Goal: Information Seeking & Learning: Learn about a topic

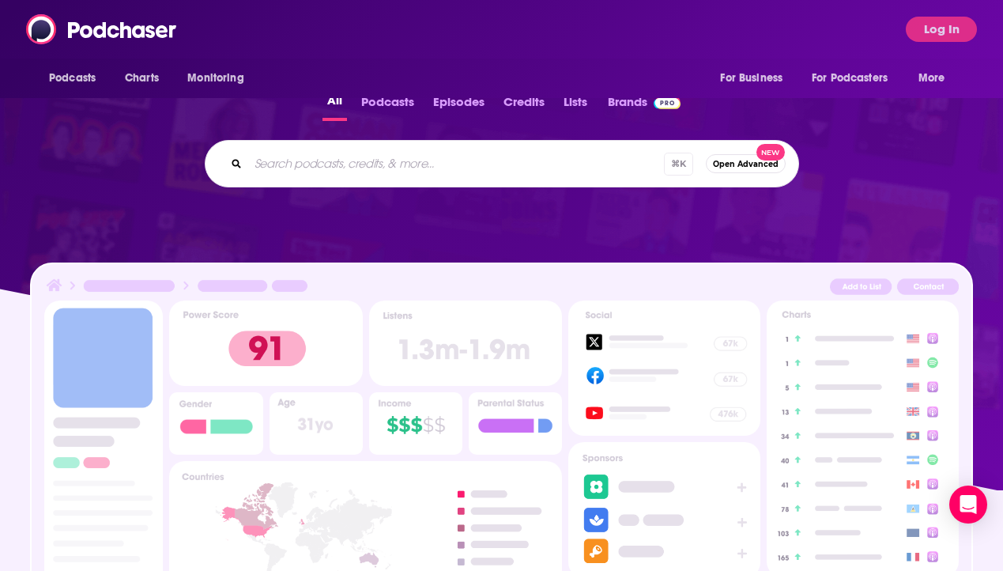
scroll to position [308, 0]
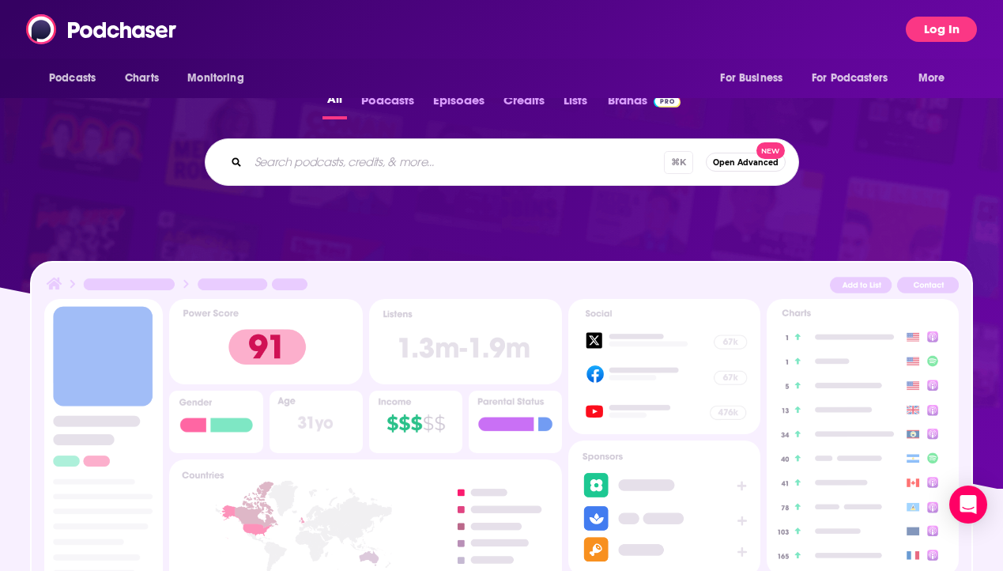
click at [946, 32] on button "Log In" at bounding box center [941, 29] width 71 height 25
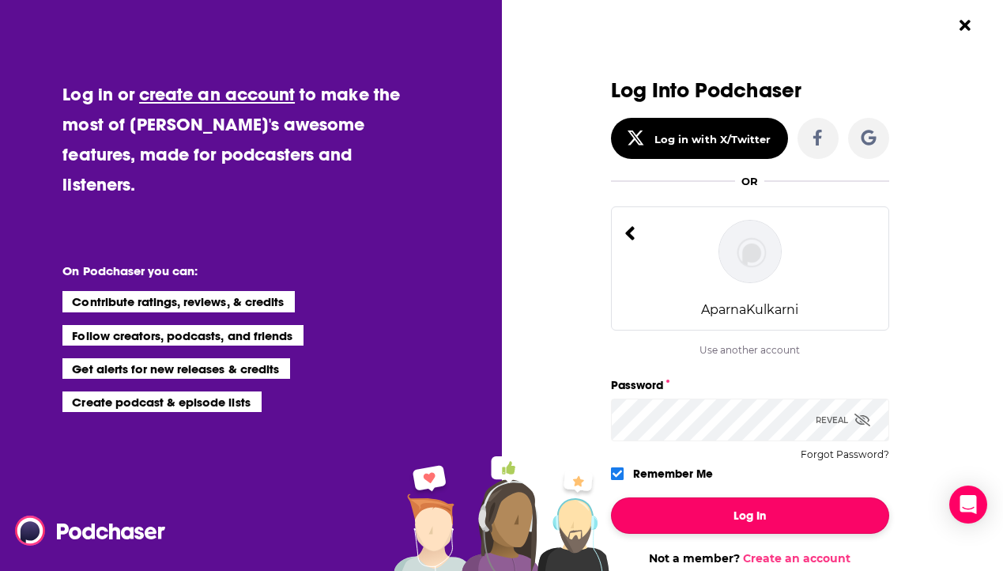
click at [766, 521] on button "Log In" at bounding box center [750, 515] width 278 height 36
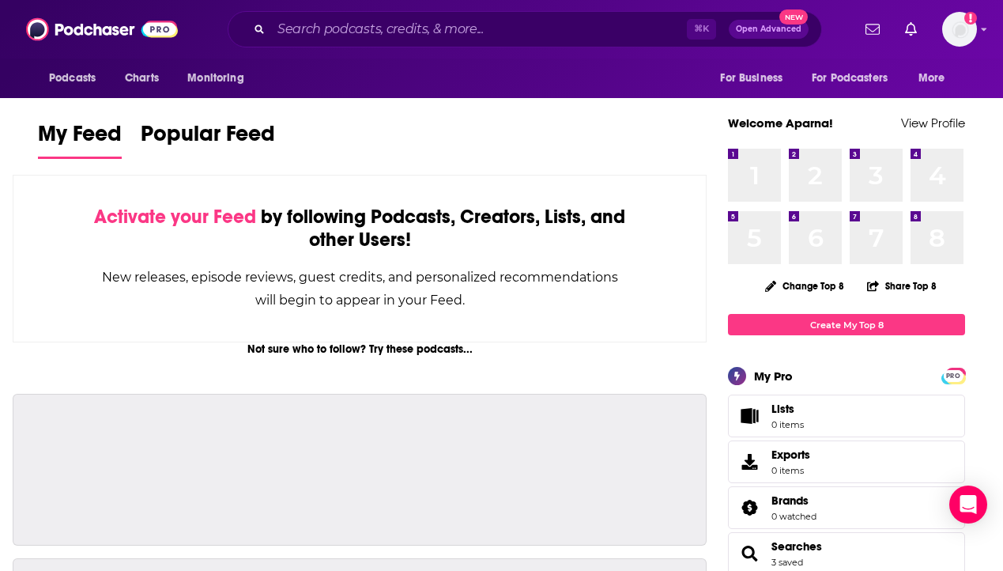
scroll to position [308, 0]
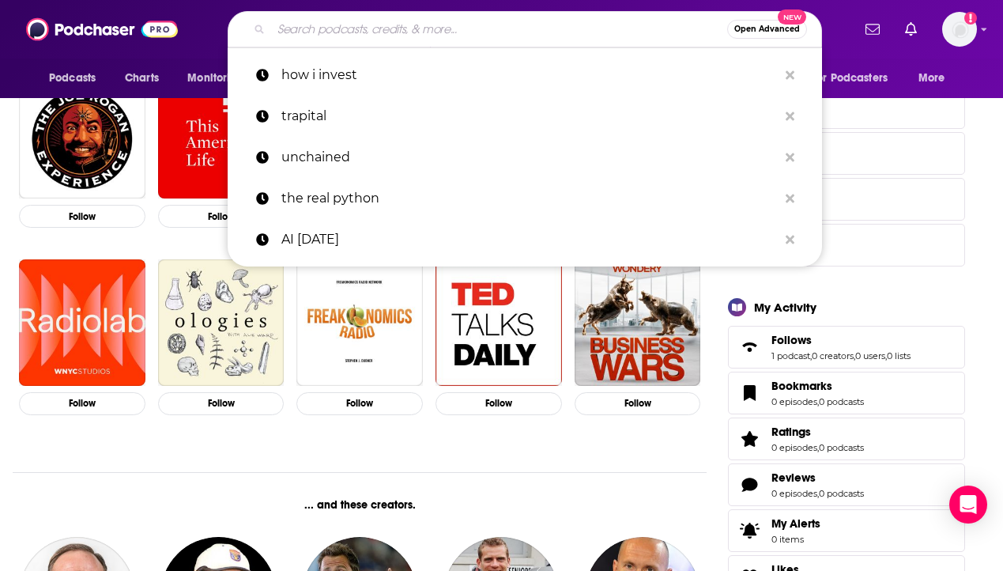
click at [474, 18] on input "Search podcasts, credits, & more..." at bounding box center [499, 29] width 456 height 25
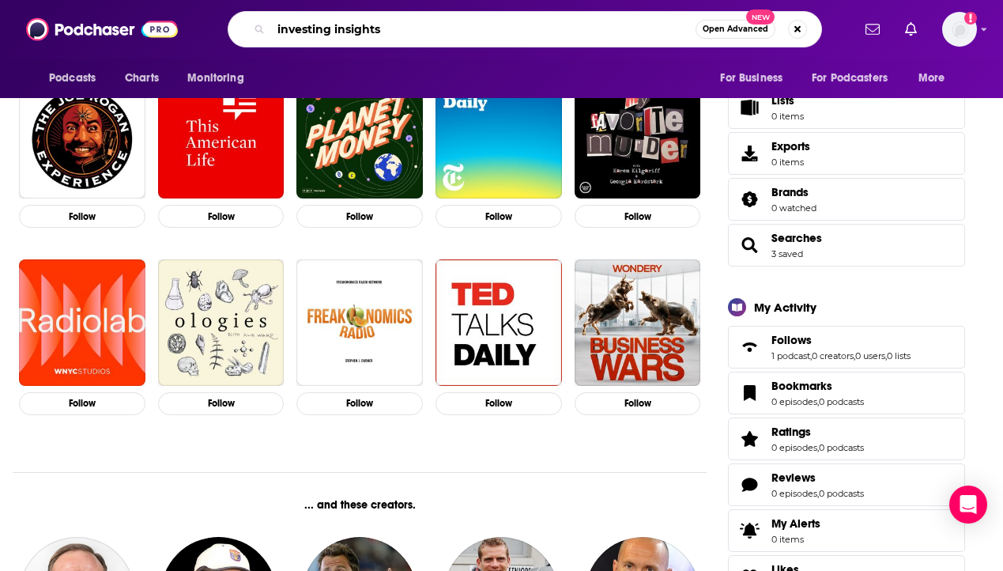
type input "investing insights"
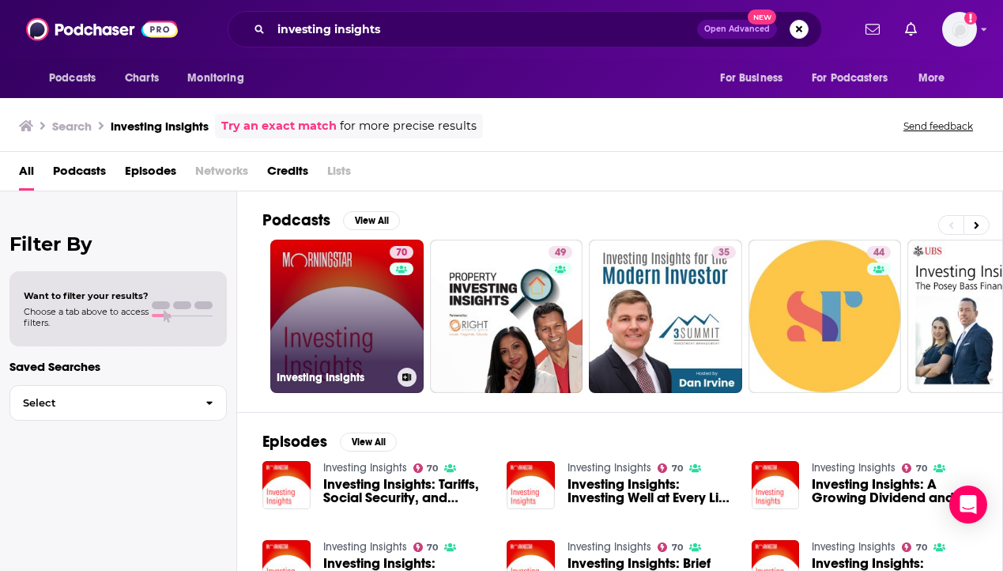
click at [356, 304] on link "70 Investing Insights" at bounding box center [346, 316] width 153 height 153
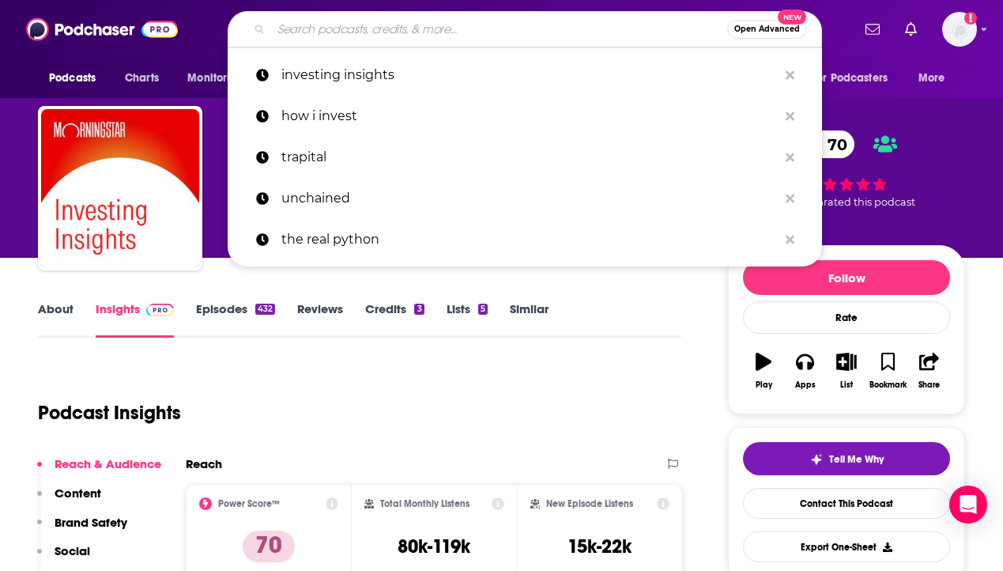
click at [492, 35] on input "Search podcasts, credits, & more..." at bounding box center [499, 29] width 456 height 25
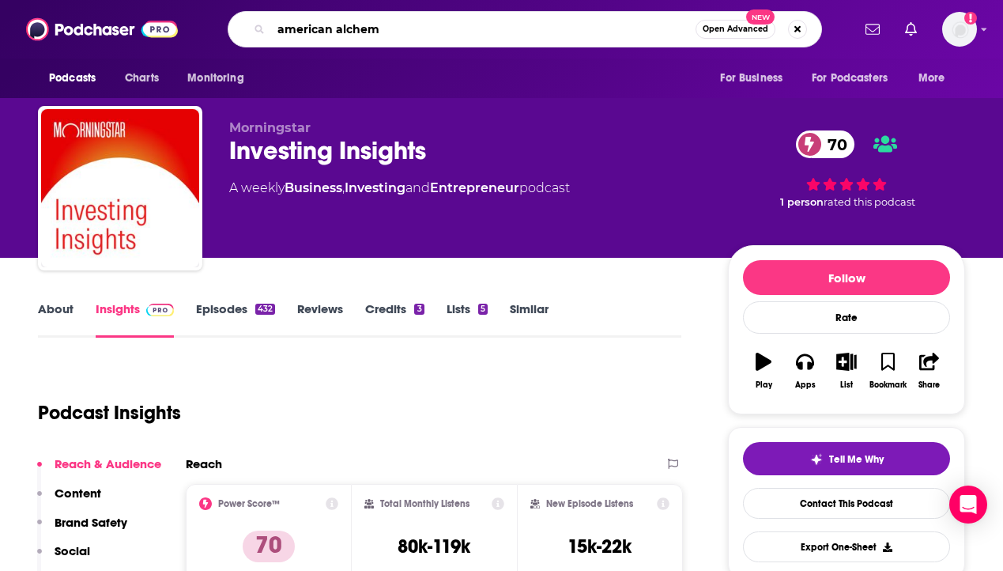
type input "american alchemy"
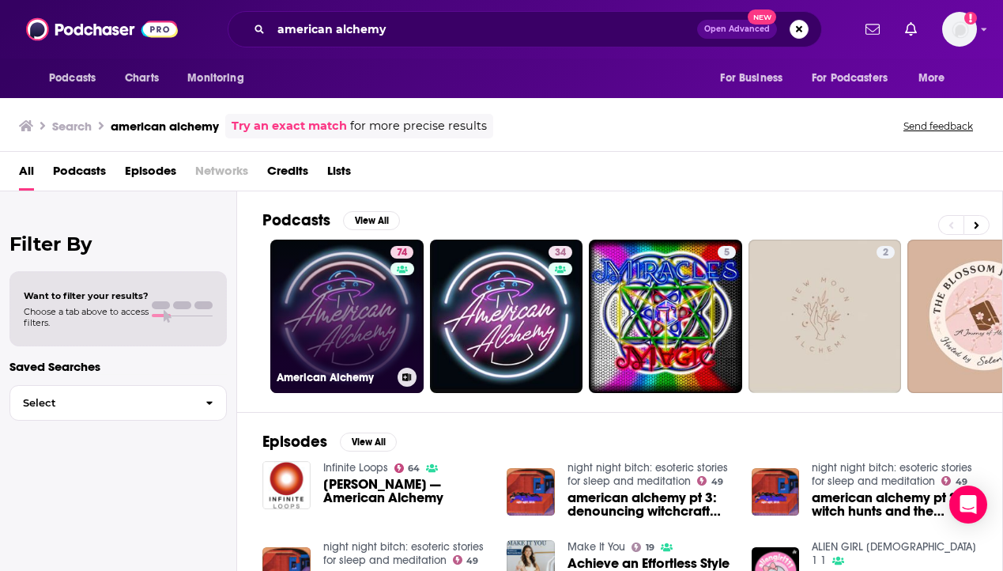
click at [288, 277] on link "74 American Alchemy" at bounding box center [346, 316] width 153 height 153
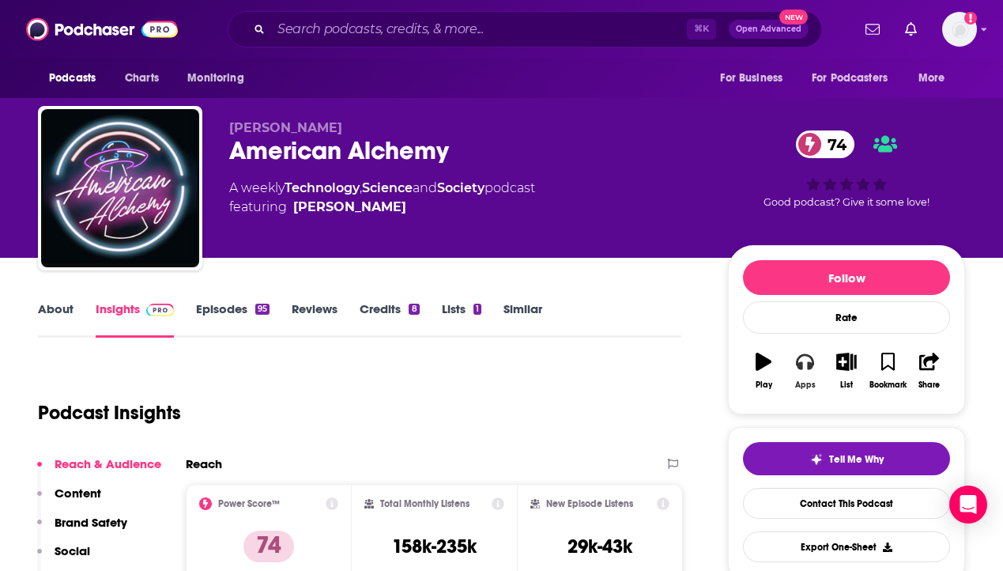
click at [810, 367] on icon "button" at bounding box center [804, 362] width 17 height 16
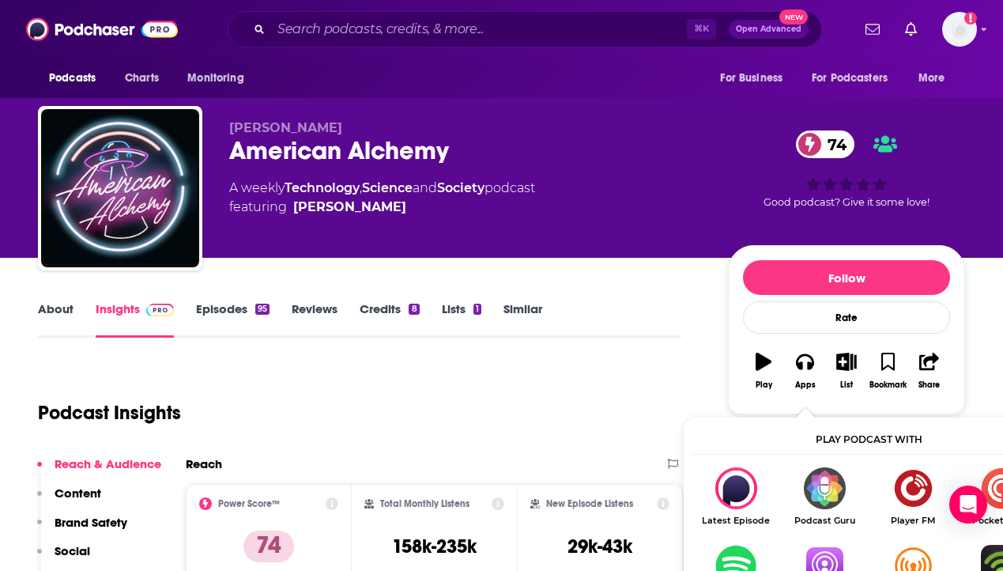
click at [827, 555] on img "Show Listen On dropdown" at bounding box center [824, 566] width 89 height 42
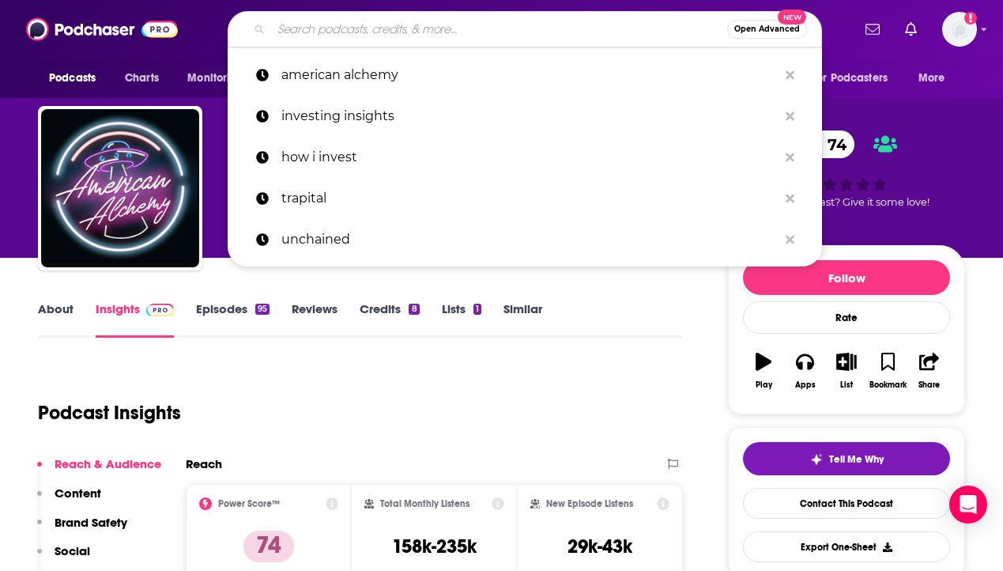
click at [406, 21] on input "Search podcasts, credits, & more..." at bounding box center [499, 29] width 456 height 25
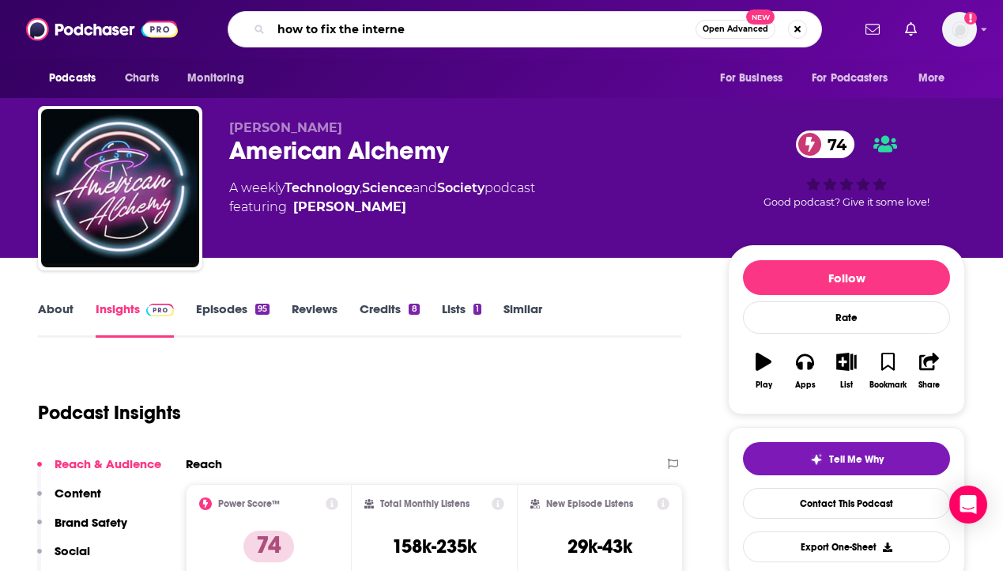
type input "how to fix the internet"
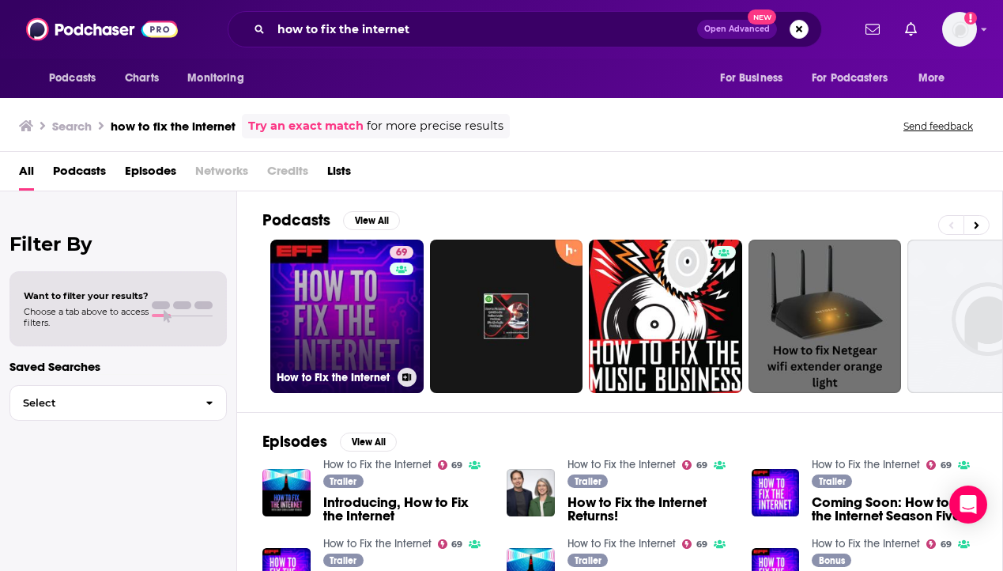
click at [337, 275] on link "69 How to Fix the Internet" at bounding box center [346, 316] width 153 height 153
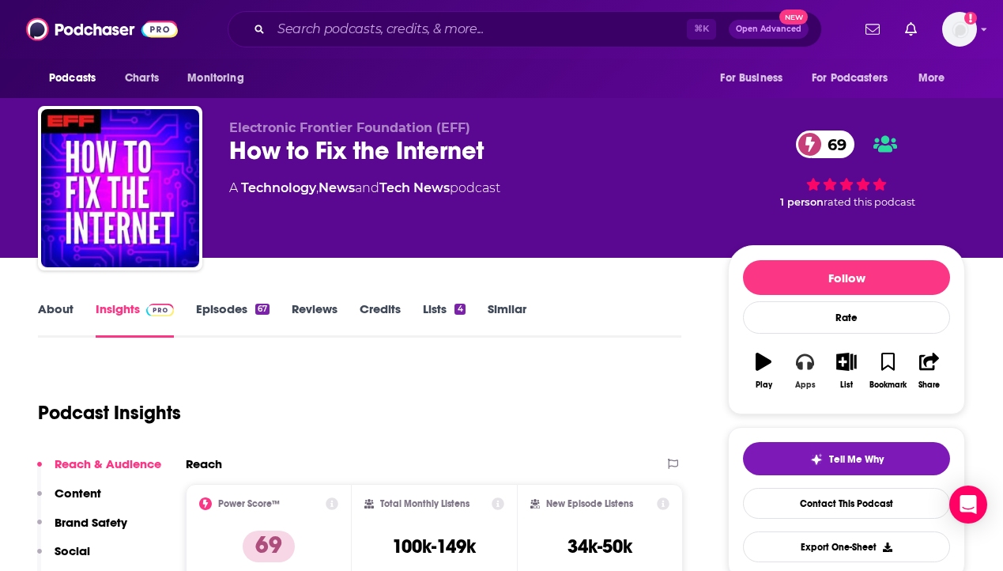
click at [803, 365] on icon "button" at bounding box center [804, 362] width 17 height 16
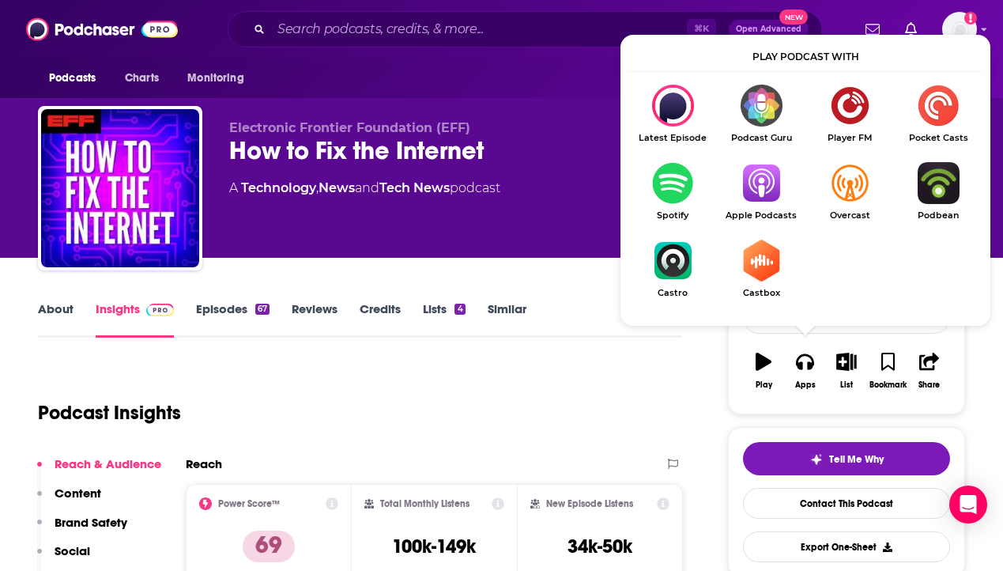
click at [757, 183] on img "Show Listen On dropdown" at bounding box center [761, 183] width 89 height 42
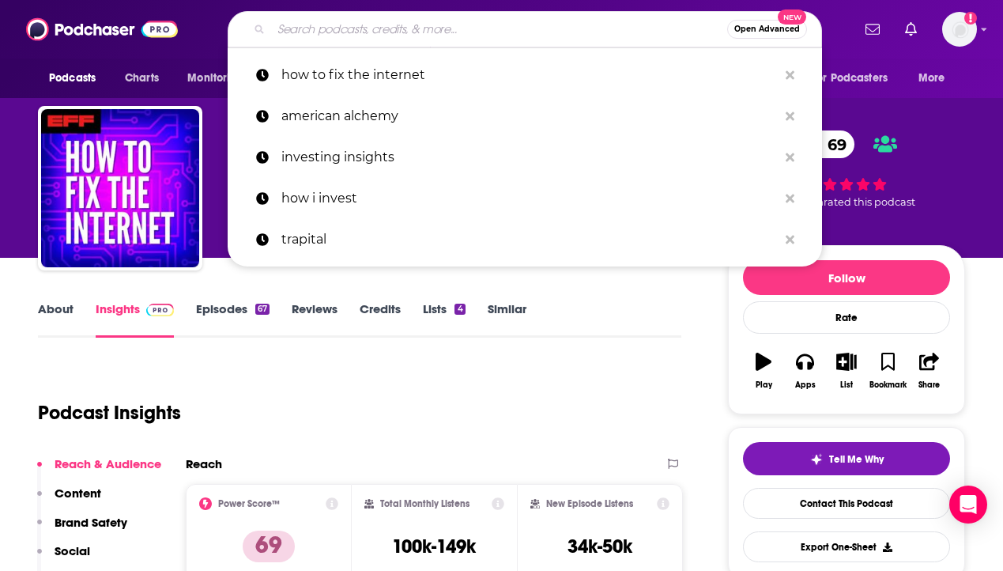
click at [411, 33] on input "Search podcasts, credits, & more..." at bounding box center [499, 29] width 456 height 25
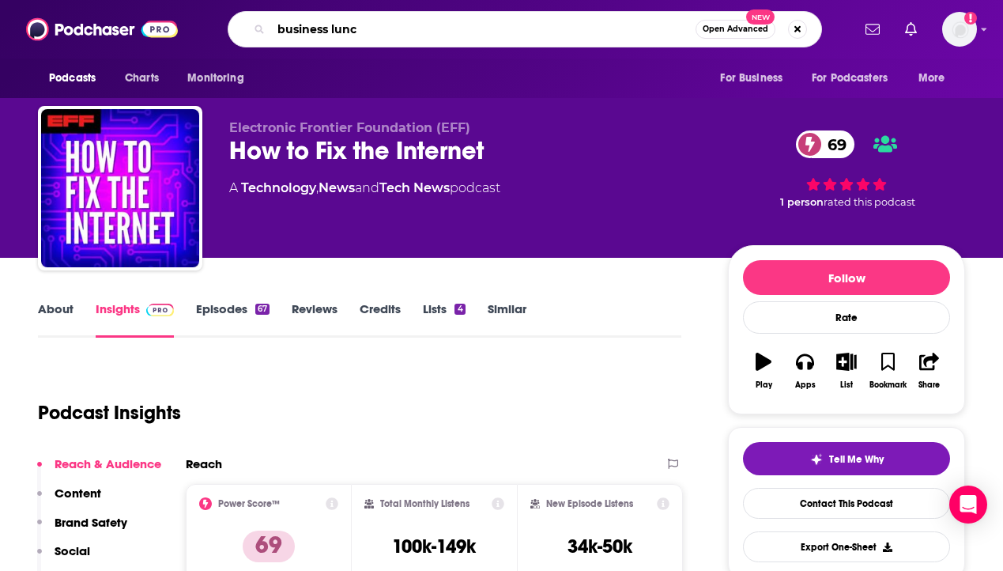
type input "business lunch"
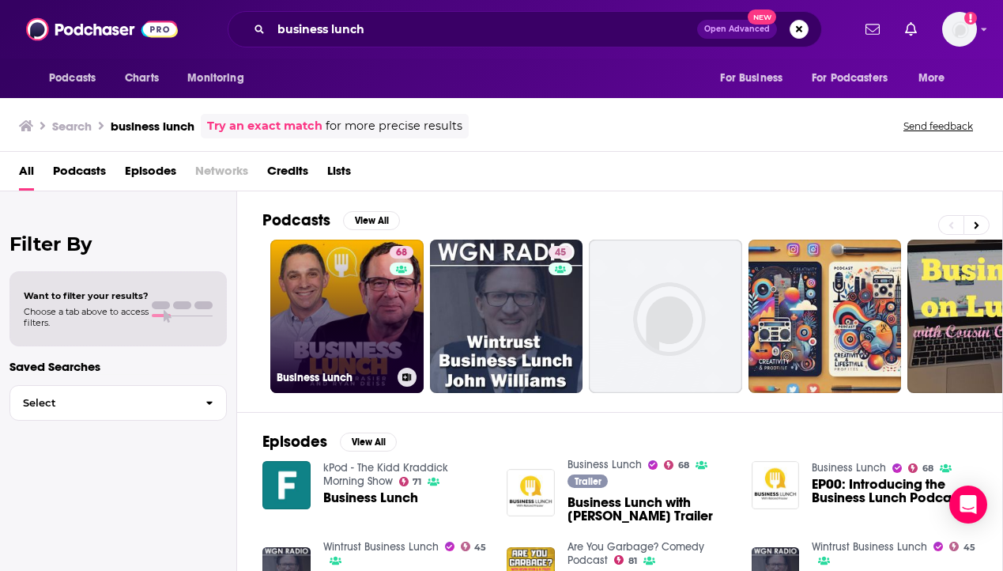
click at [331, 318] on link "68 Business Lunch" at bounding box center [346, 316] width 153 height 153
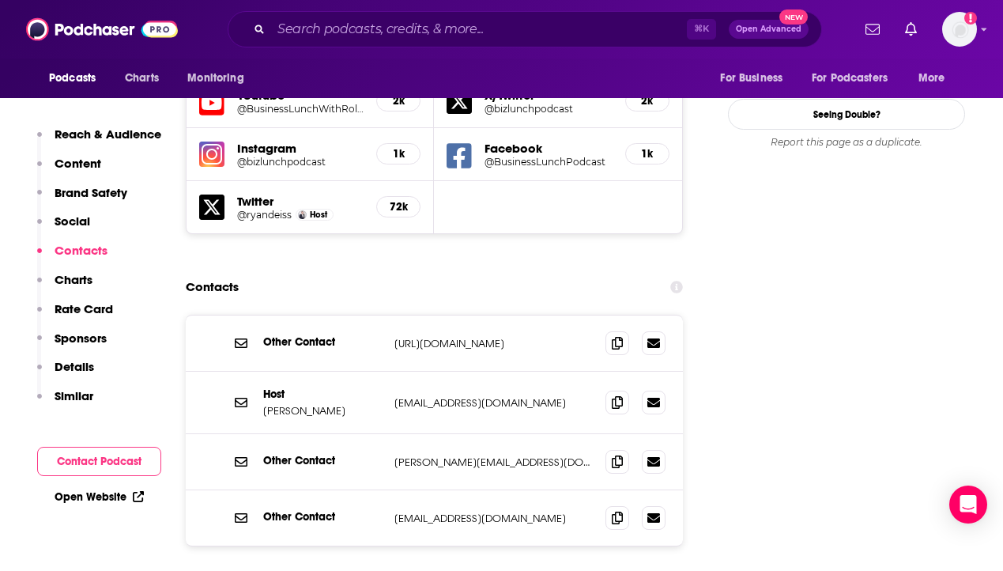
scroll to position [1880, 0]
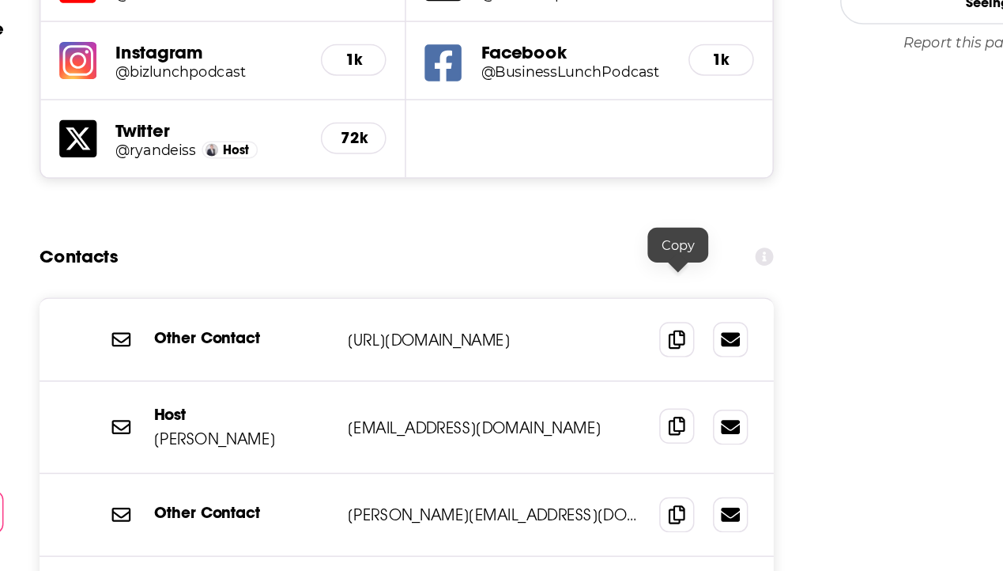
click at [619, 397] on icon at bounding box center [617, 403] width 11 height 13
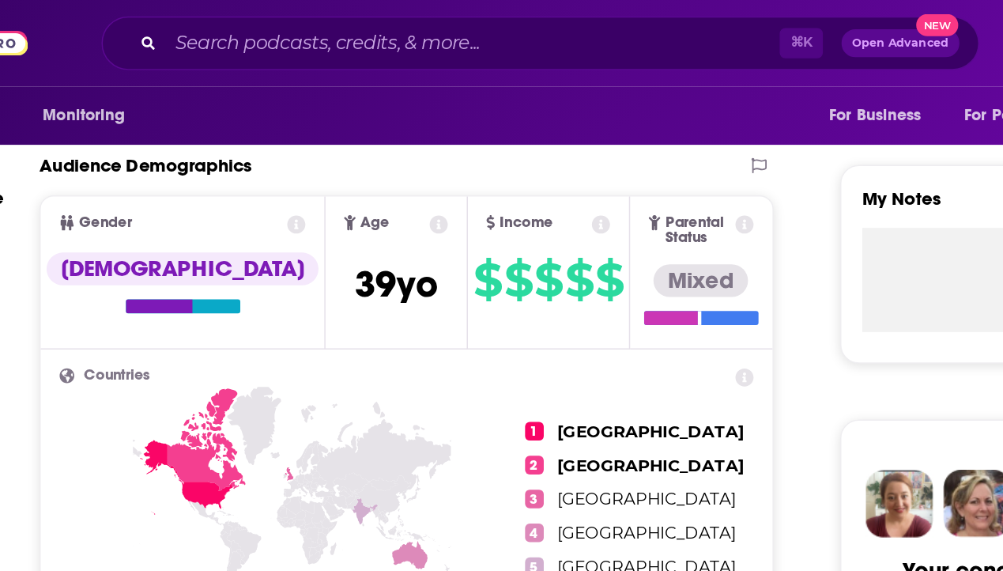
scroll to position [483, 0]
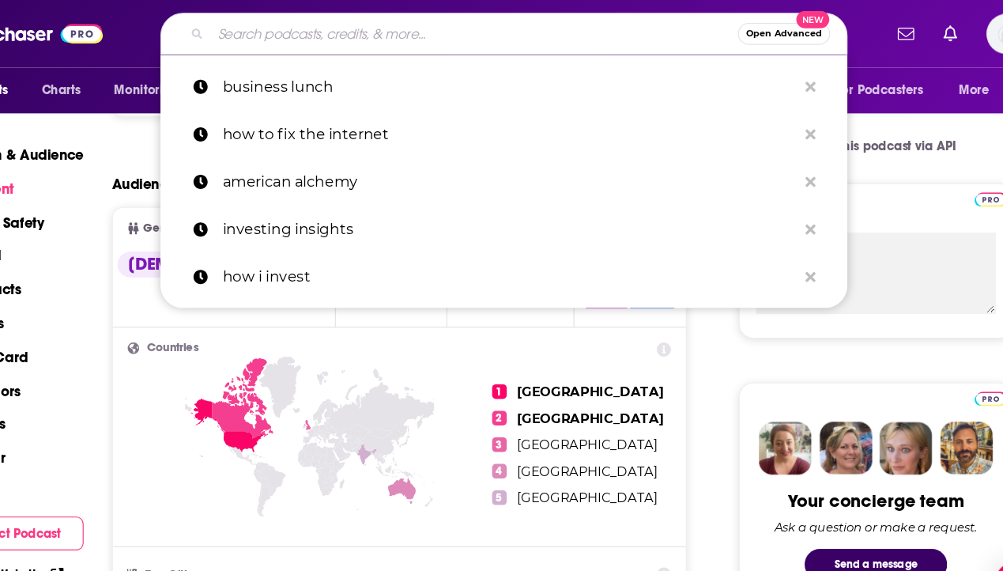
click at [447, 33] on input "Search podcasts, credits, & more..." at bounding box center [499, 29] width 456 height 25
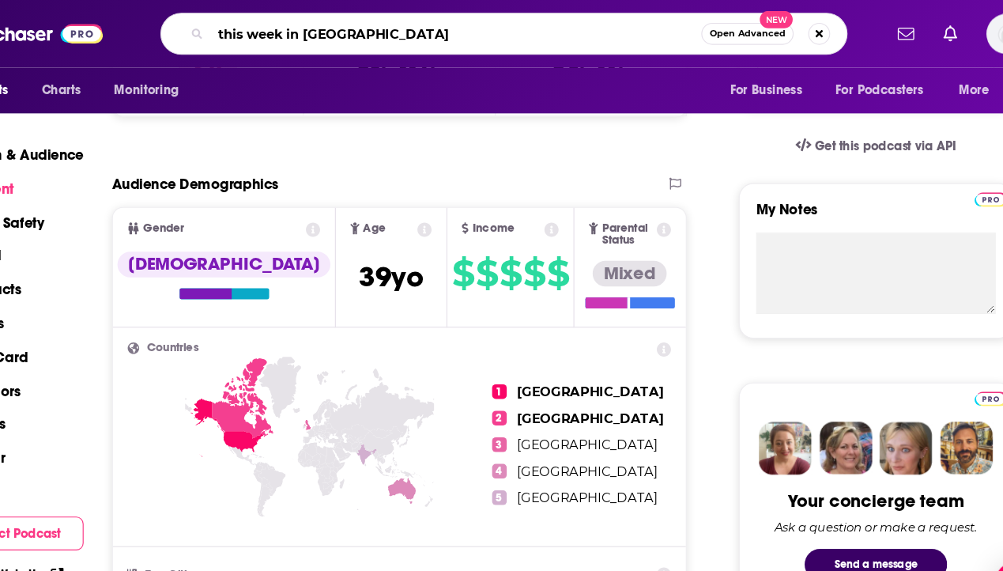
type input "this week in business"
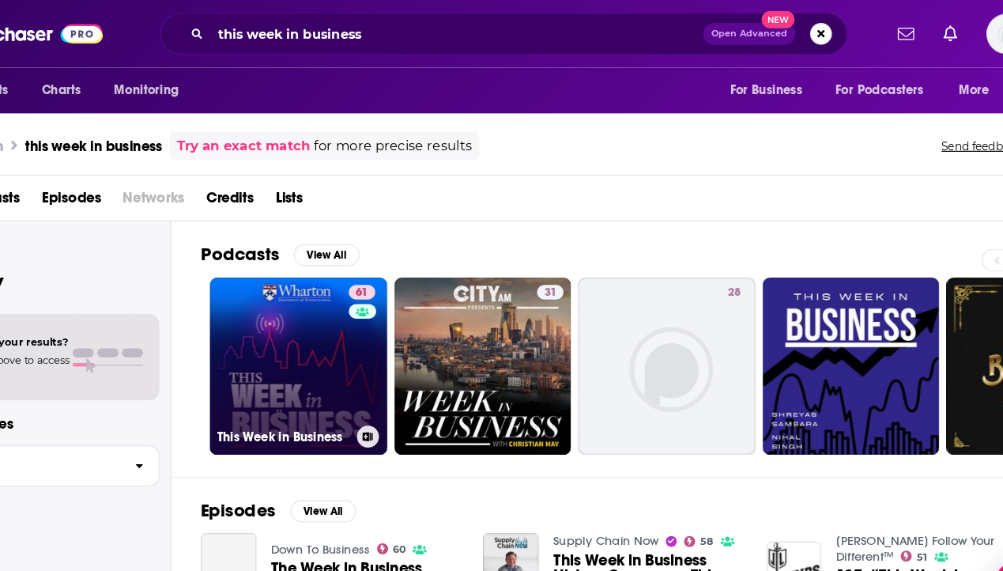
click at [344, 279] on link "61 This Week in Business" at bounding box center [346, 316] width 153 height 153
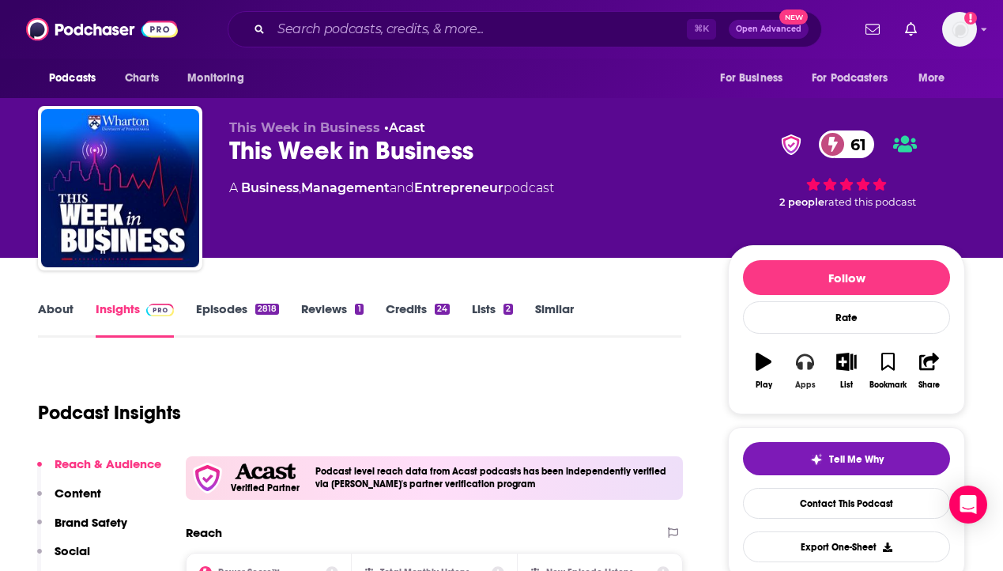
click at [802, 368] on icon "button" at bounding box center [804, 362] width 17 height 16
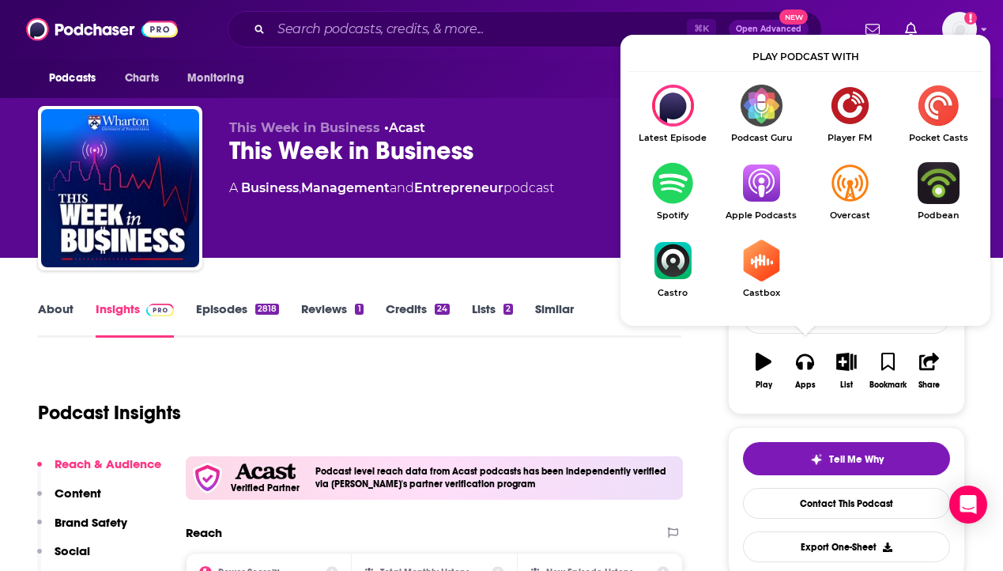
click at [764, 180] on img "Show Listen On dropdown" at bounding box center [761, 183] width 89 height 42
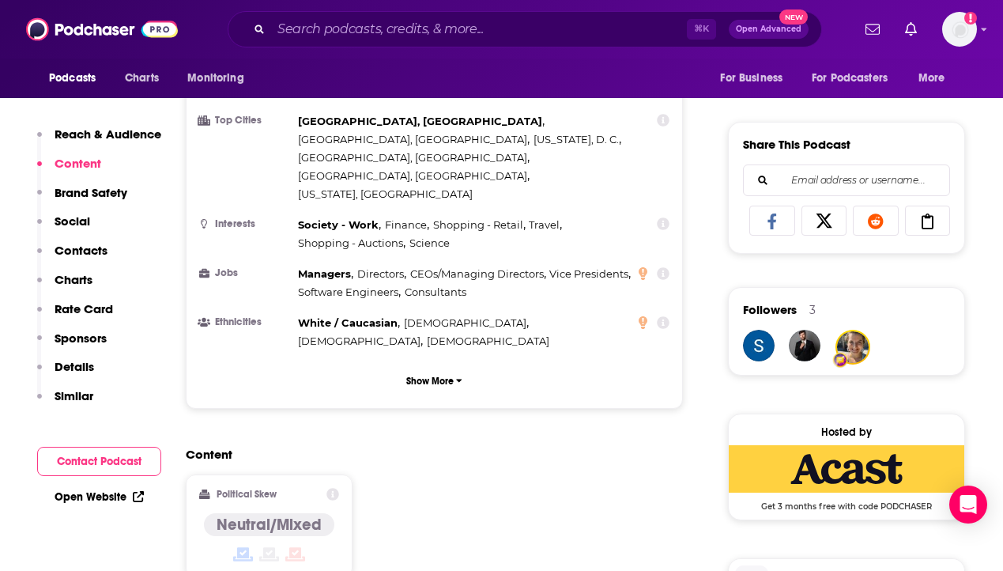
scroll to position [647, 0]
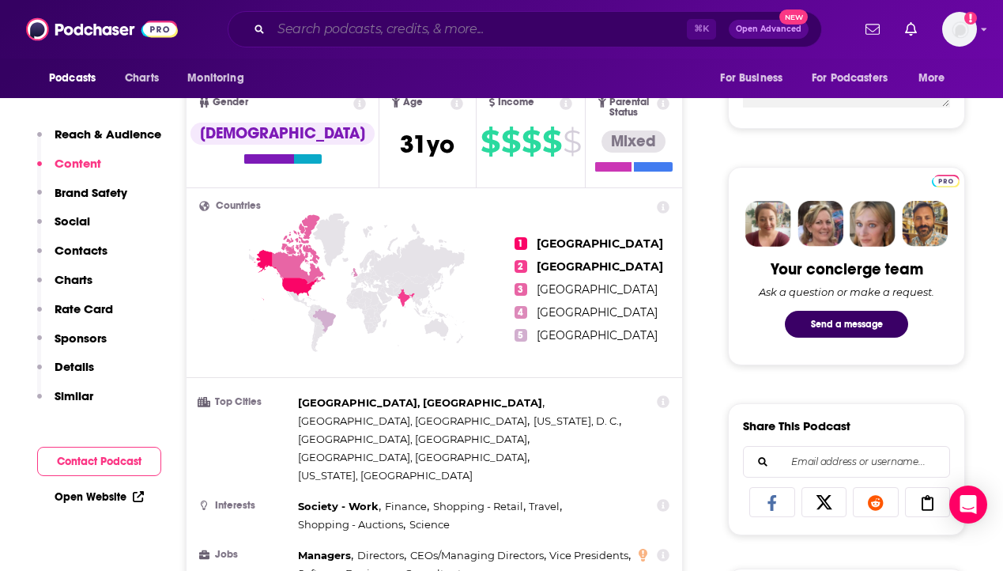
click at [398, 29] on input "Search podcasts, credits, & more..." at bounding box center [479, 29] width 416 height 25
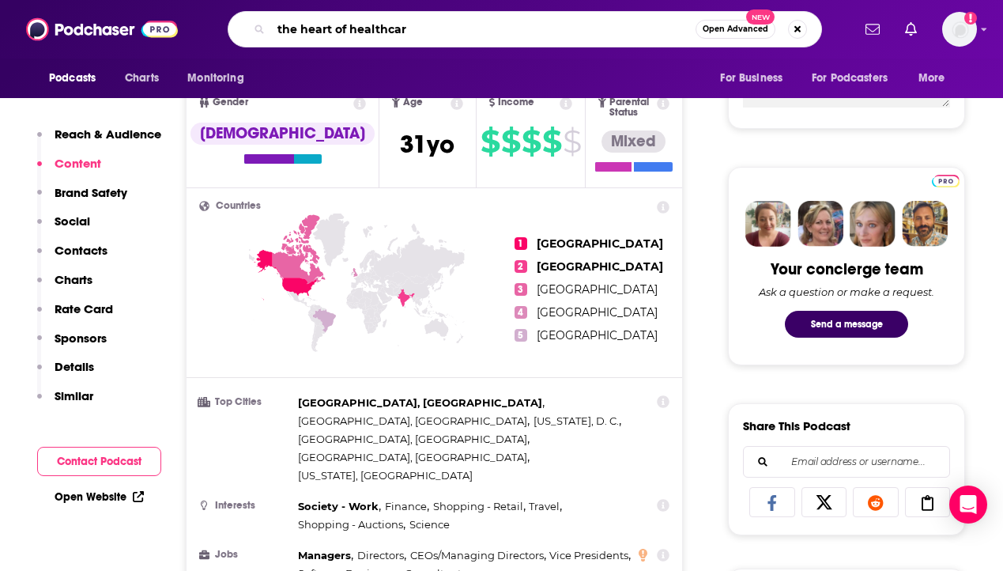
type input "the heart of healthcare"
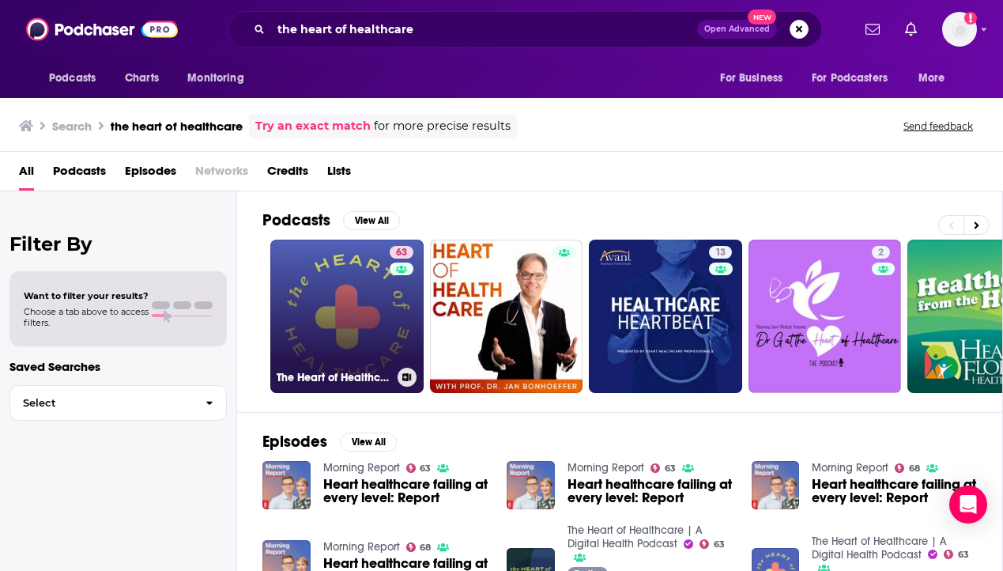
click at [325, 335] on link "63 The Heart of Healthcare | A Digital Health Podcast" at bounding box center [346, 316] width 153 height 153
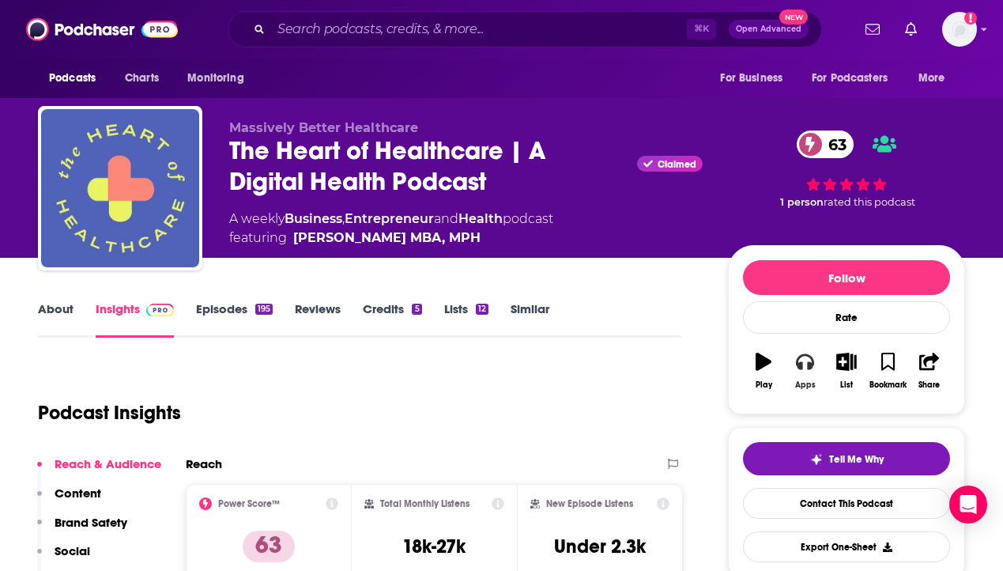
click at [800, 366] on icon "button" at bounding box center [804, 362] width 17 height 16
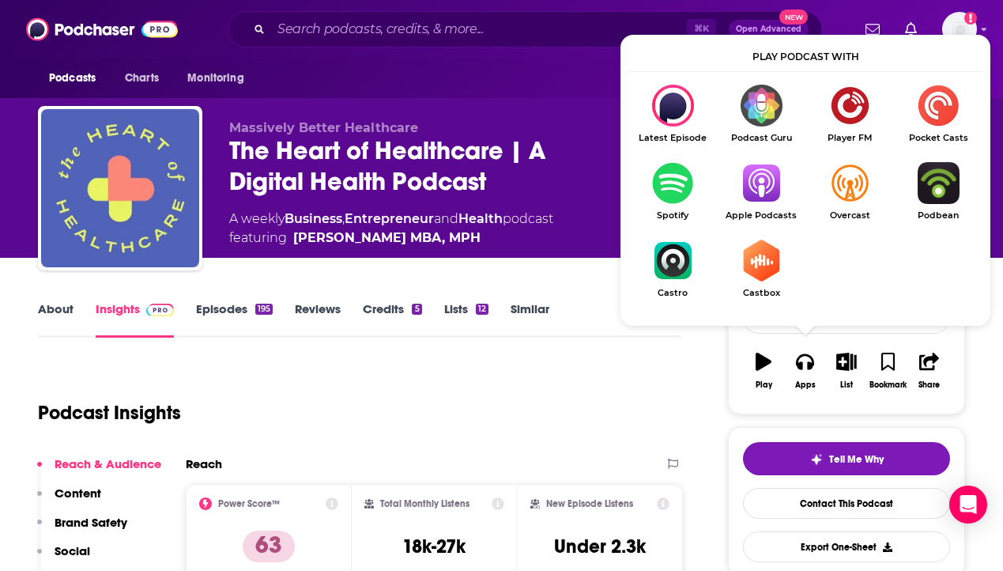
click at [767, 164] on img "Show Listen On dropdown" at bounding box center [761, 183] width 89 height 42
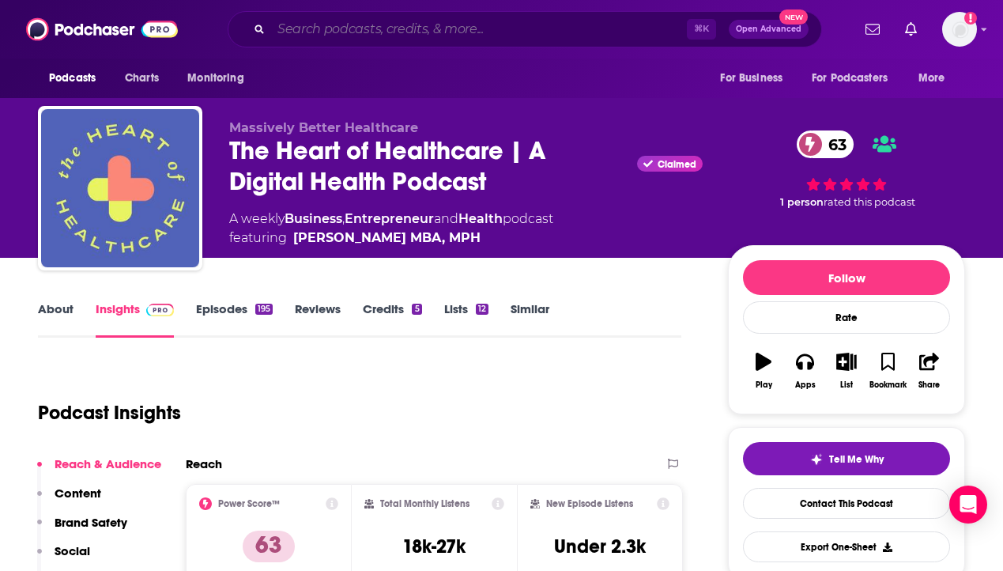
click at [318, 32] on input "Search podcasts, credits, & more..." at bounding box center [479, 29] width 416 height 25
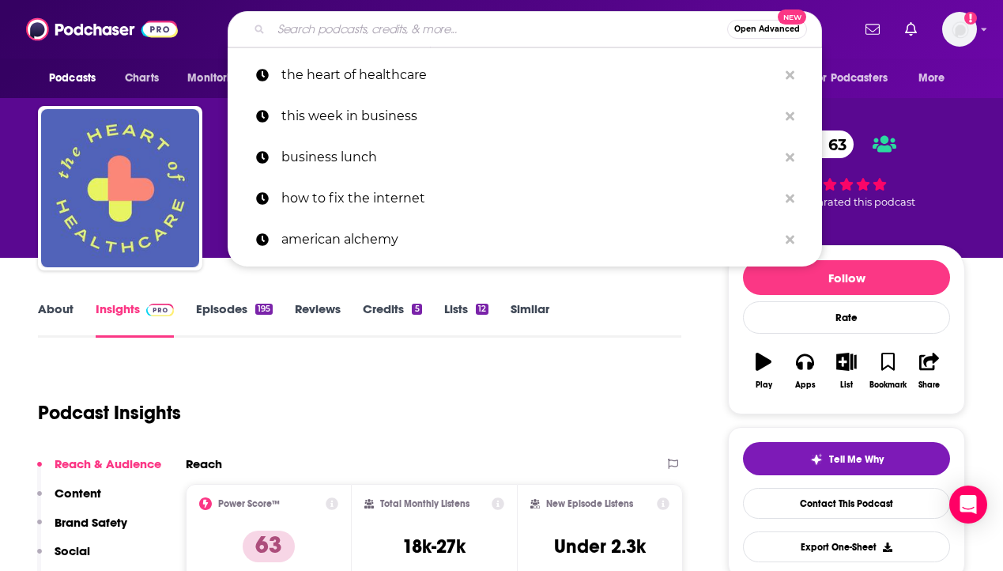
paste input "The [PERSON_NAME] Crypto Podcast"
type input "The [PERSON_NAME] Crypto Podcast"
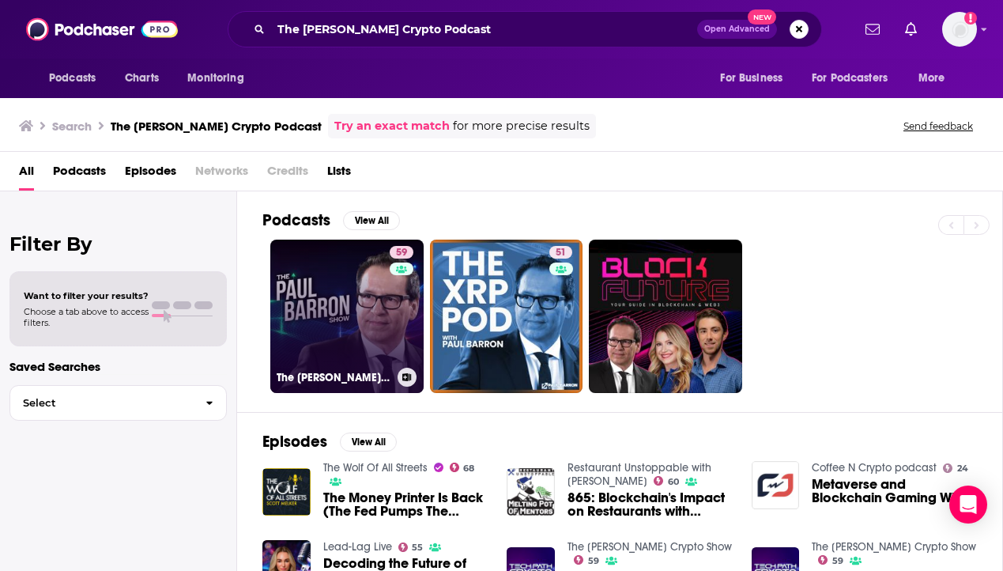
click at [354, 306] on link "59 The [PERSON_NAME] Crypto Show" at bounding box center [346, 316] width 153 height 153
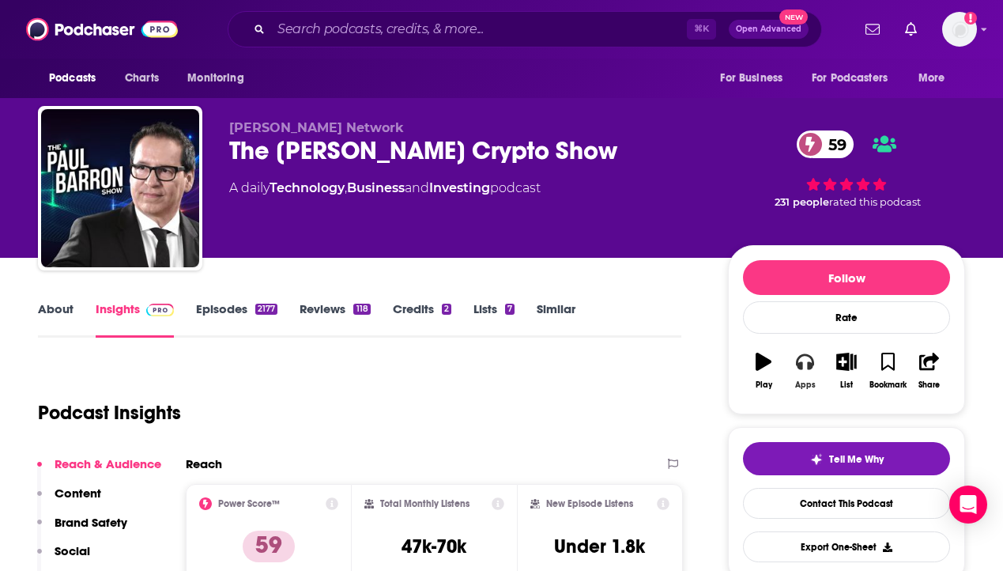
click at [804, 357] on icon "button" at bounding box center [804, 361] width 17 height 17
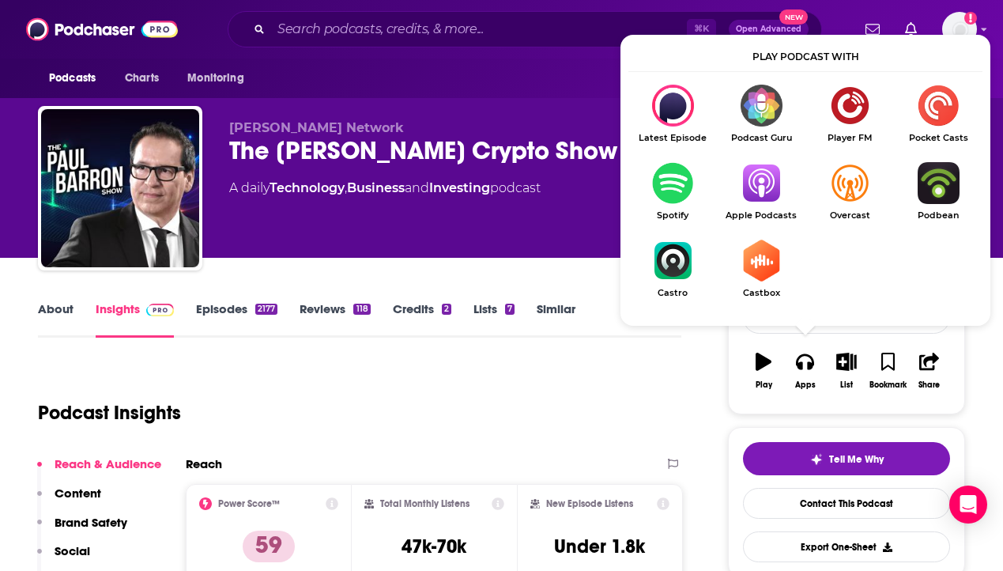
click at [765, 174] on img "Show Listen On dropdown" at bounding box center [761, 183] width 89 height 42
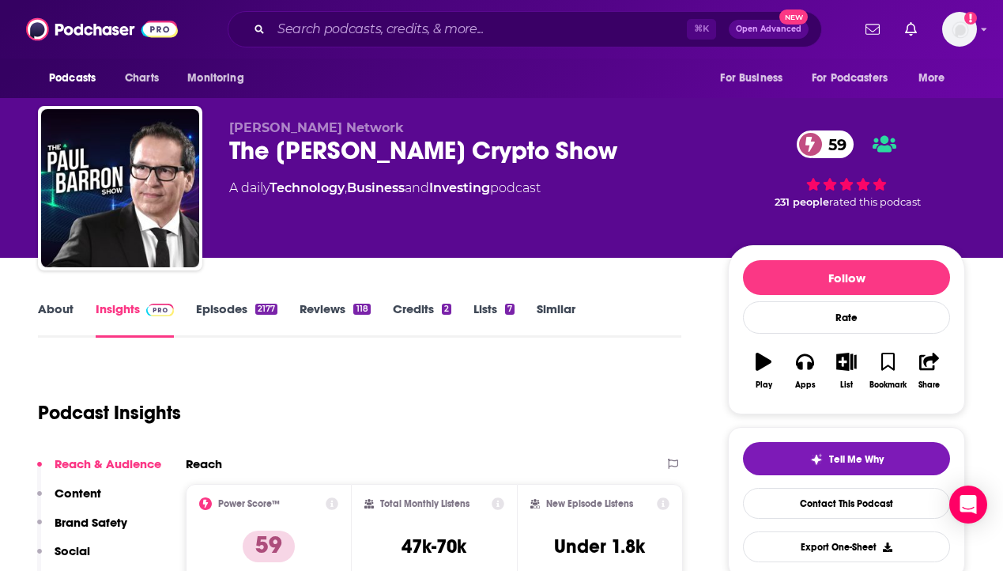
click at [351, 142] on div "The [PERSON_NAME] Crypto Show 59" at bounding box center [466, 150] width 474 height 31
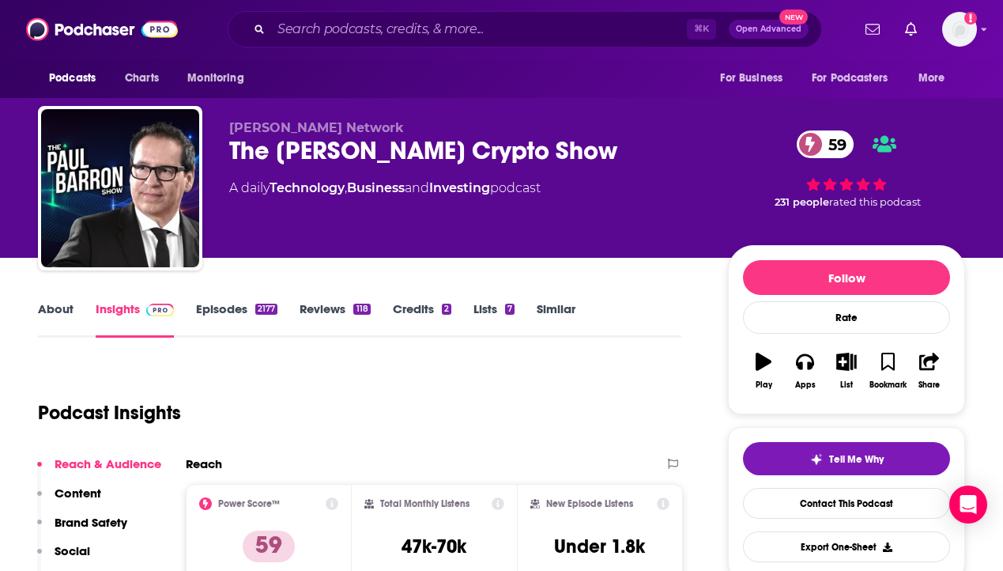
click at [357, 145] on div "The [PERSON_NAME] Crypto Show 59" at bounding box center [466, 150] width 474 height 31
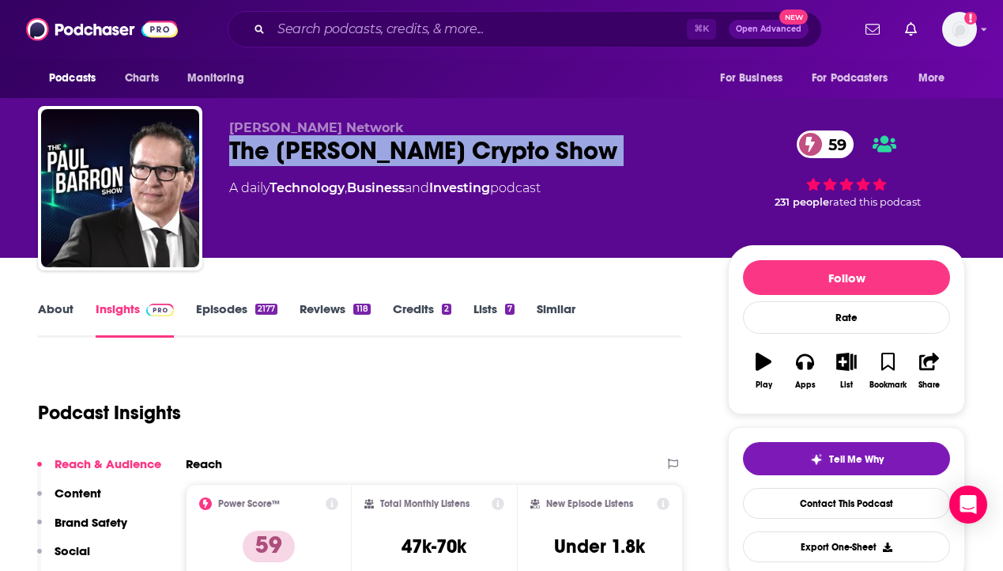
click at [357, 145] on div "The [PERSON_NAME] Crypto Show 59" at bounding box center [466, 150] width 474 height 31
copy div "The [PERSON_NAME] Crypto Show 59"
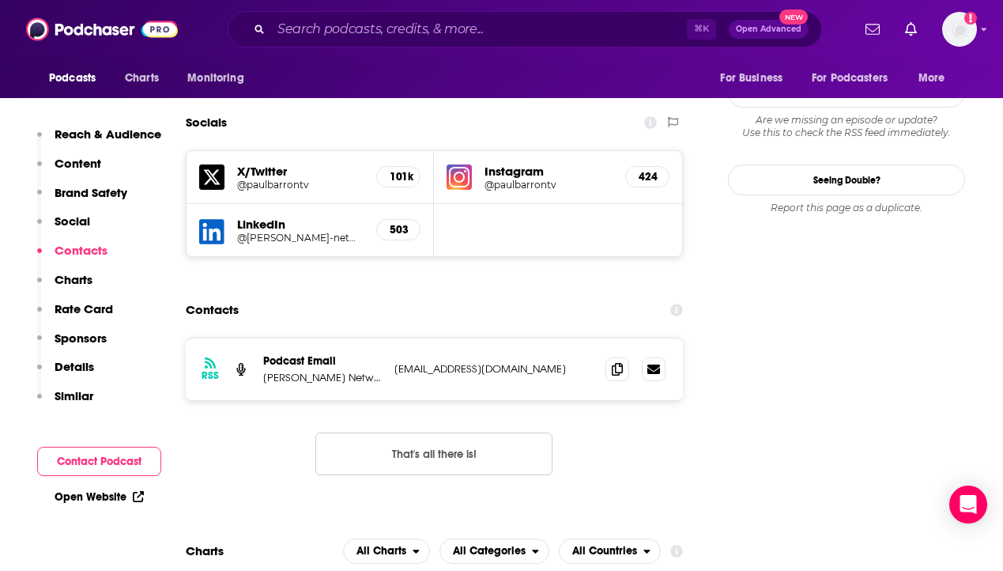
scroll to position [1768, 0]
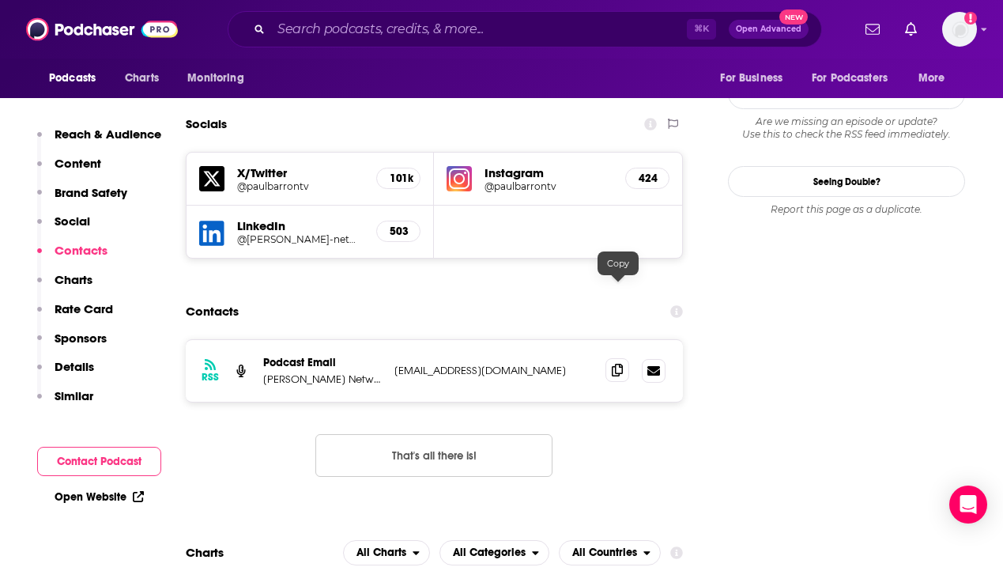
click at [622, 358] on span at bounding box center [618, 370] width 24 height 24
click at [376, 48] on div "Podcasts Charts Monitoring ⌘ K Open Advanced New For Business For Podcasters Mo…" at bounding box center [501, 29] width 1003 height 59
click at [356, 22] on input "Search podcasts, credits, & more..." at bounding box center [479, 29] width 416 height 25
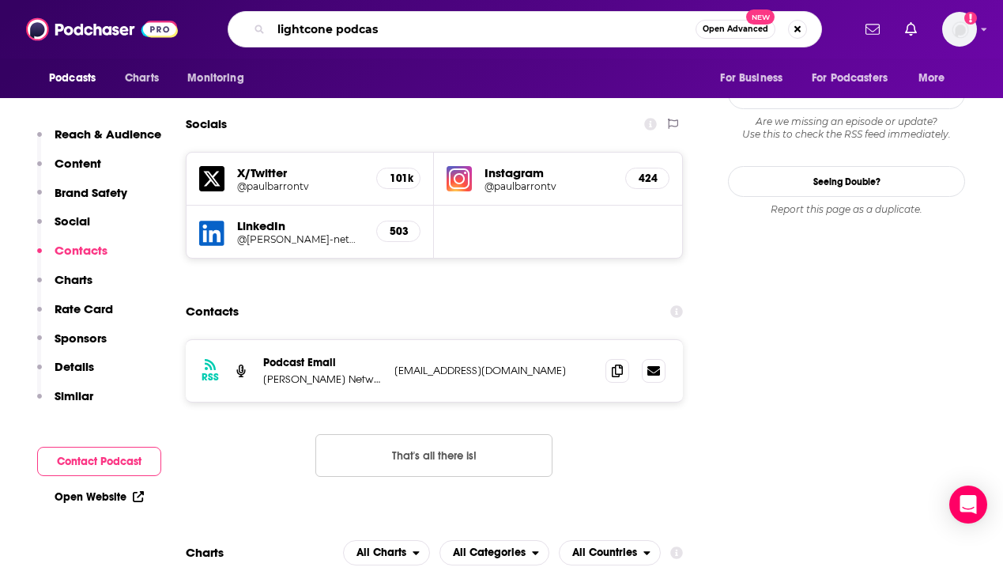
type input "lightcone podcast"
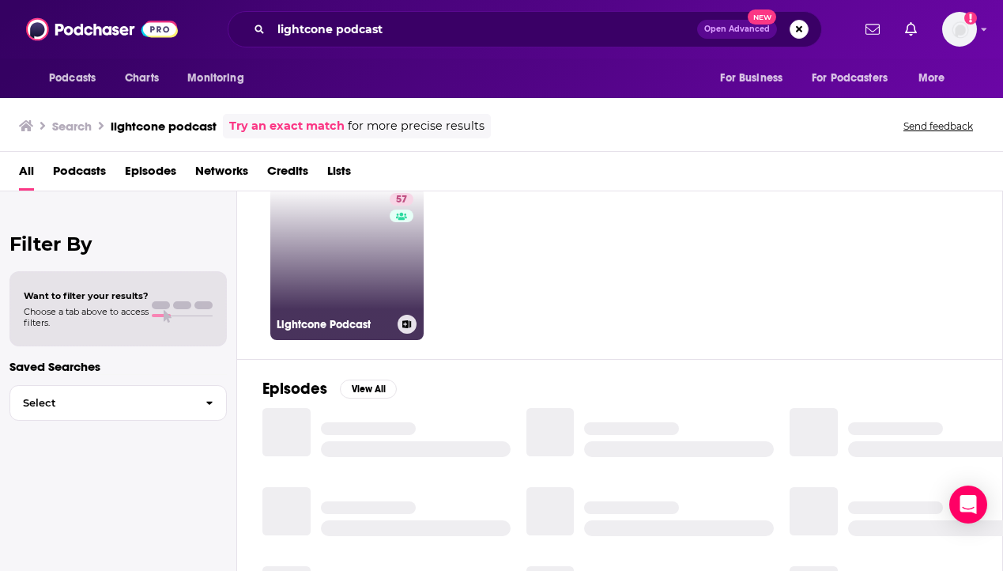
scroll to position [41, 0]
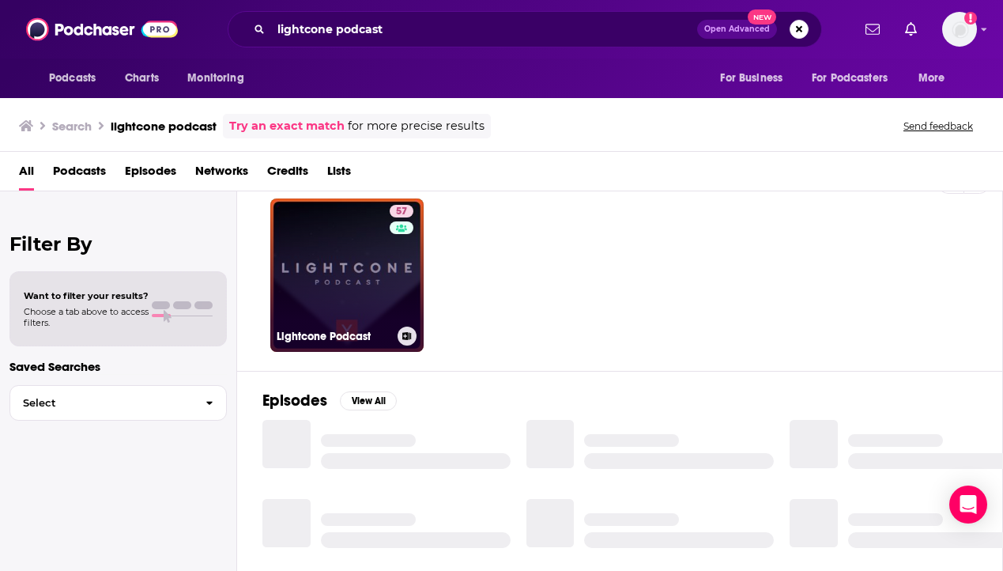
click at [351, 262] on link "57 Lightcone Podcast" at bounding box center [346, 274] width 153 height 153
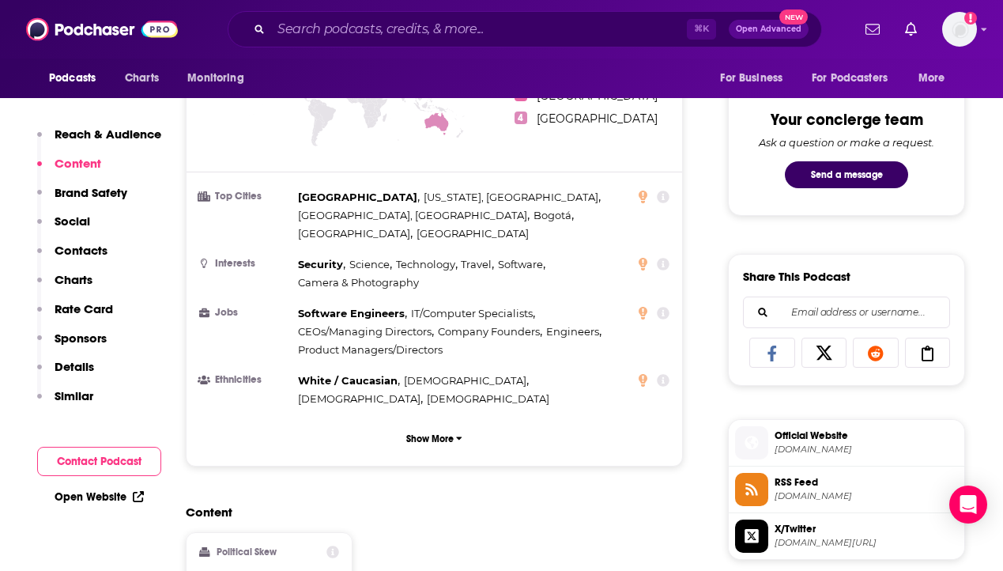
scroll to position [179, 0]
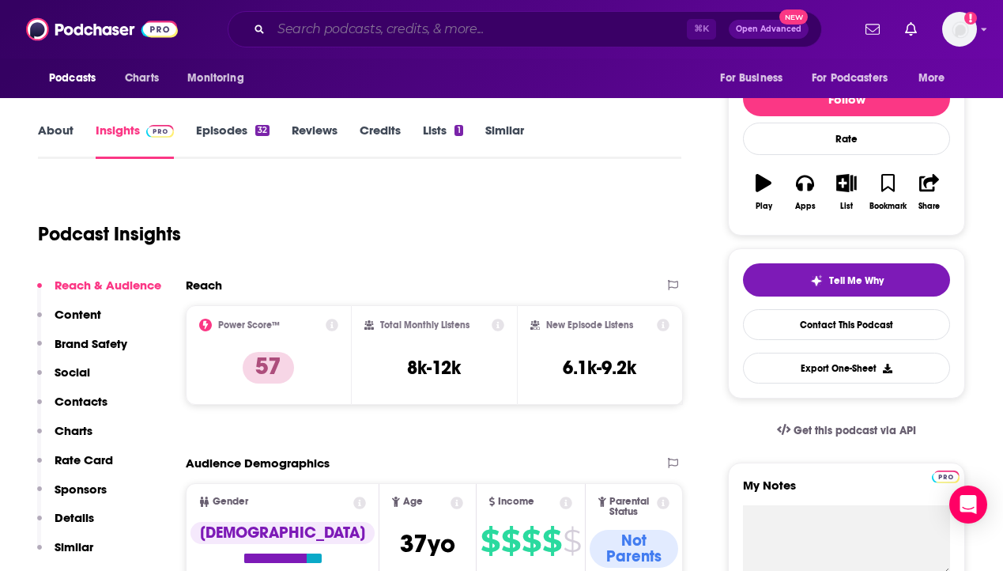
click at [445, 25] on input "Search podcasts, credits, & more..." at bounding box center [479, 29] width 416 height 25
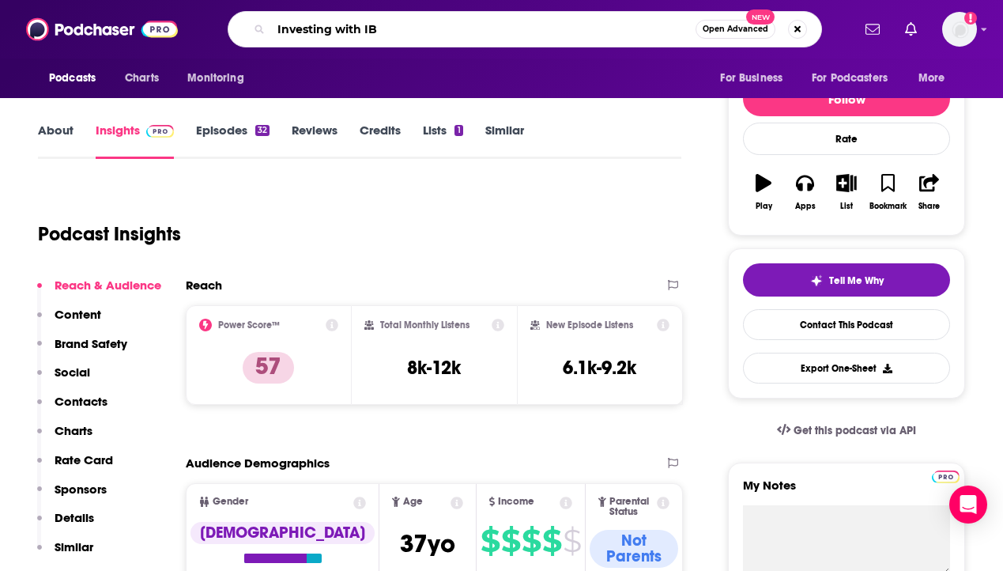
type input "Investing with IBD"
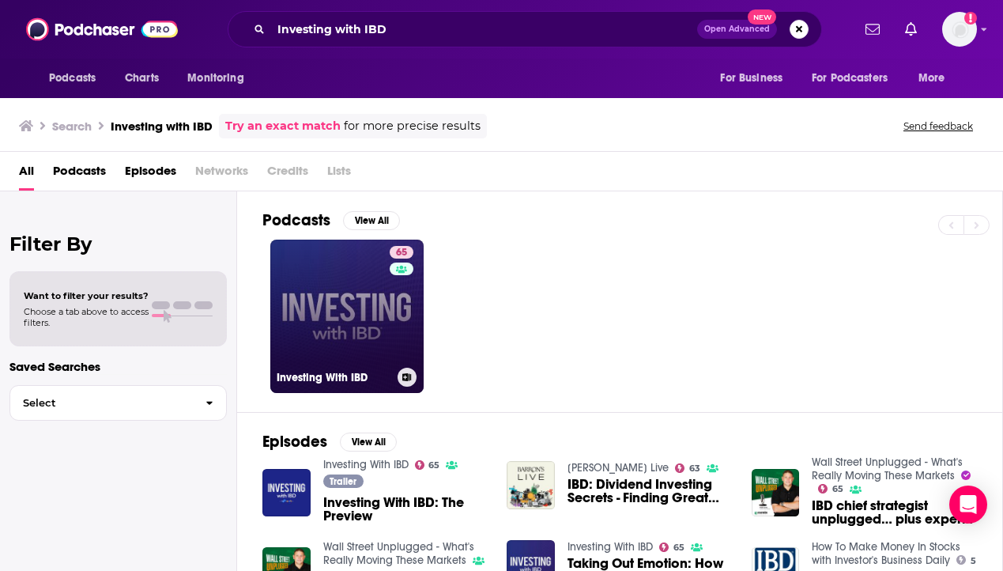
click at [342, 293] on link "65 Investing With IBD" at bounding box center [346, 316] width 153 height 153
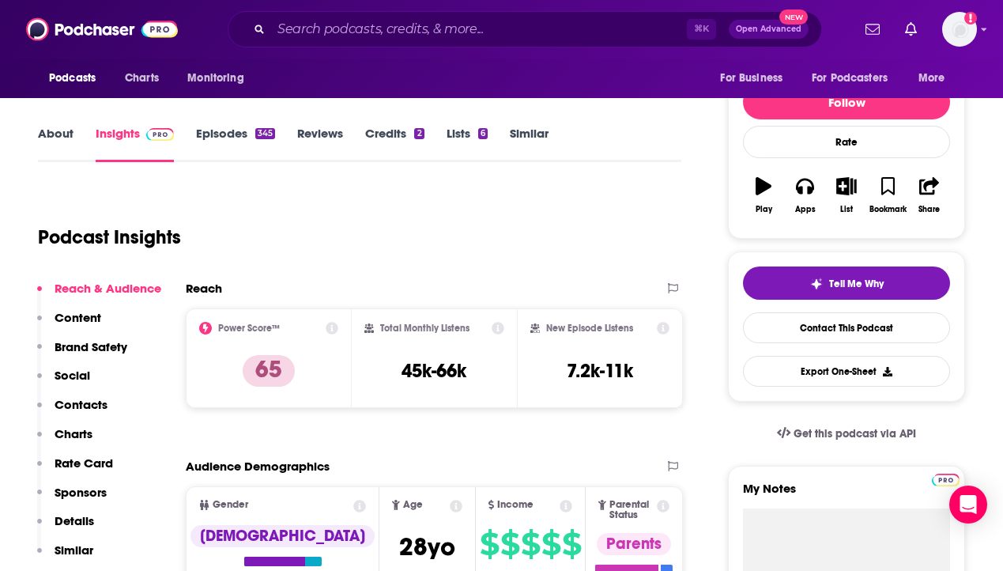
scroll to position [49, 0]
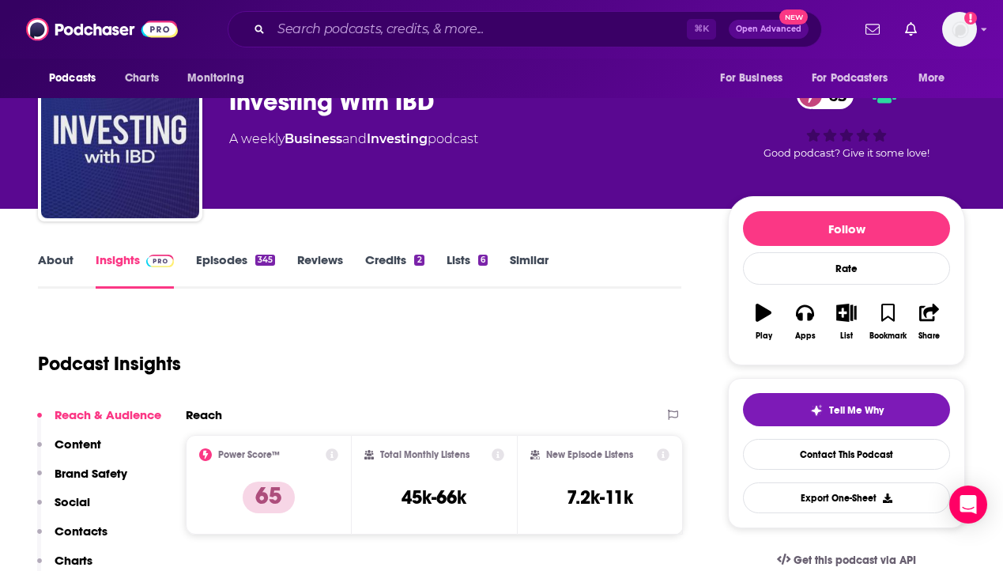
click at [296, 104] on div "Investing With IBD 65" at bounding box center [466, 101] width 474 height 31
click at [803, 321] on icon "button" at bounding box center [804, 312] width 17 height 17
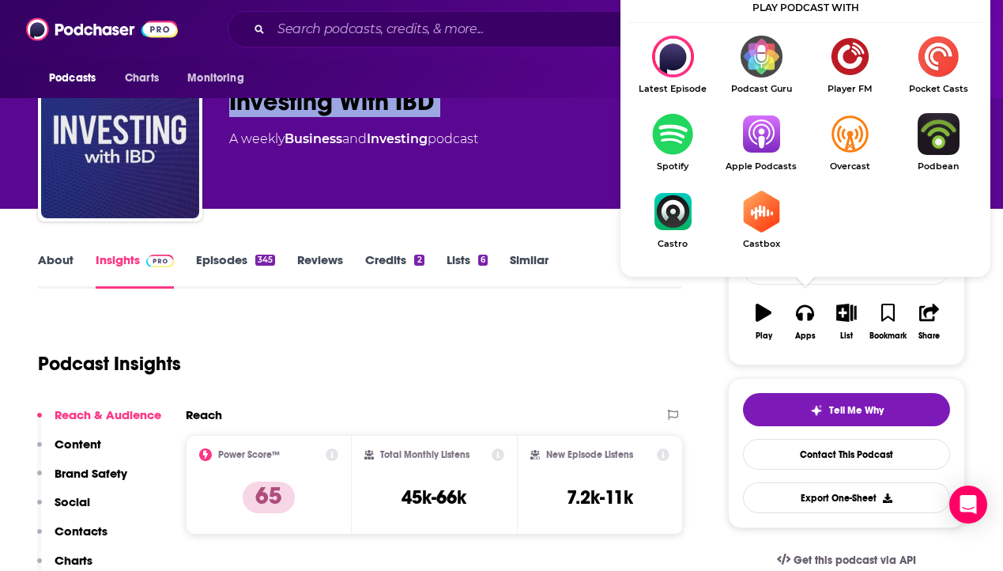
click at [747, 136] on img "Show Listen On dropdown" at bounding box center [761, 134] width 89 height 42
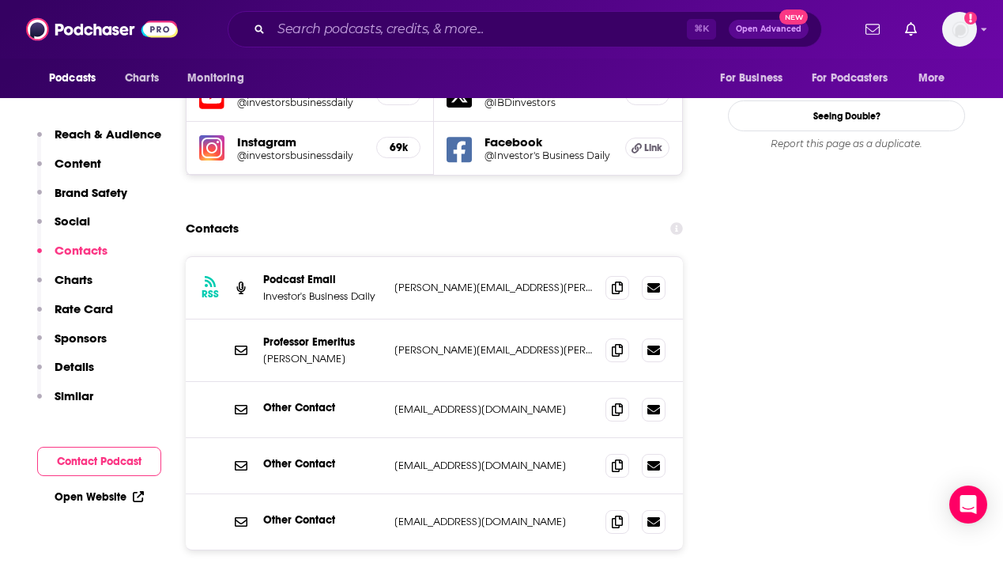
scroll to position [1606, 0]
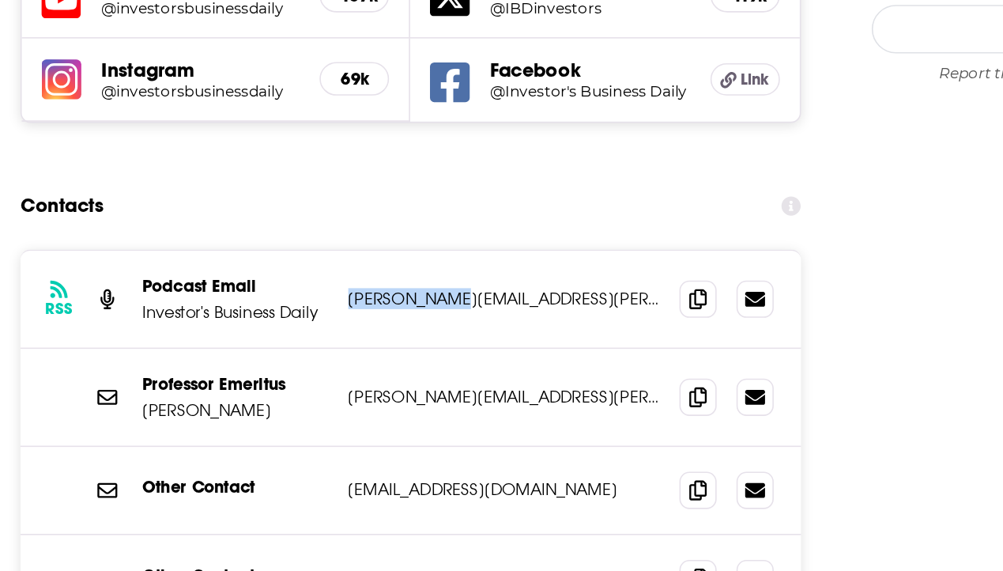
drag, startPoint x: 389, startPoint y: 195, endPoint x: 455, endPoint y: 195, distance: 65.6
click at [455, 260] on div "RSS Podcast Email Investor's Business Daily [PERSON_NAME][EMAIL_ADDRESS][PERSON…" at bounding box center [434, 291] width 497 height 62
copy p "[PERSON_NAME].[PERSON_NAME]"
click at [489, 284] on p "[PERSON_NAME][EMAIL_ADDRESS][PERSON_NAME][DOMAIN_NAME]" at bounding box center [494, 290] width 198 height 13
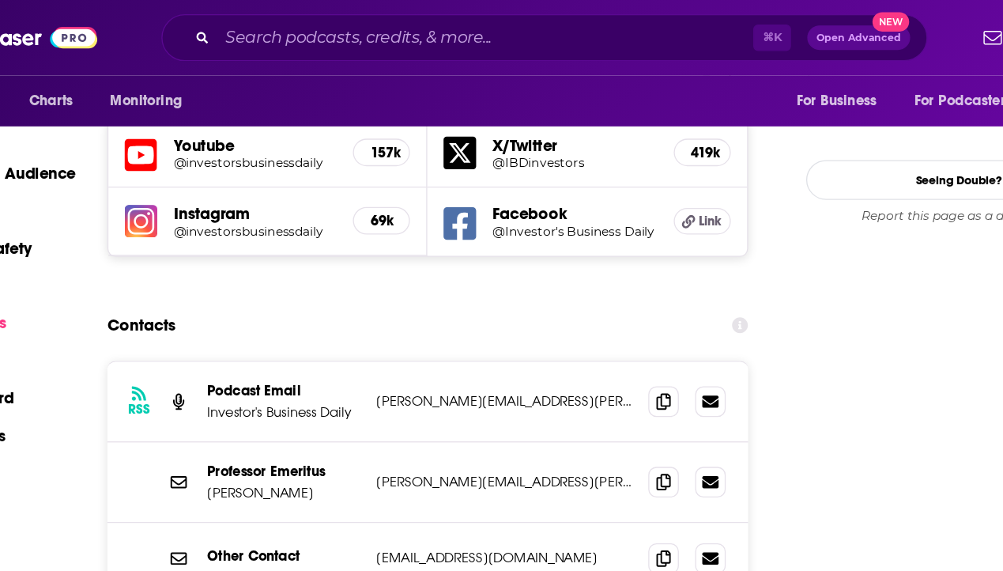
scroll to position [1585, 0]
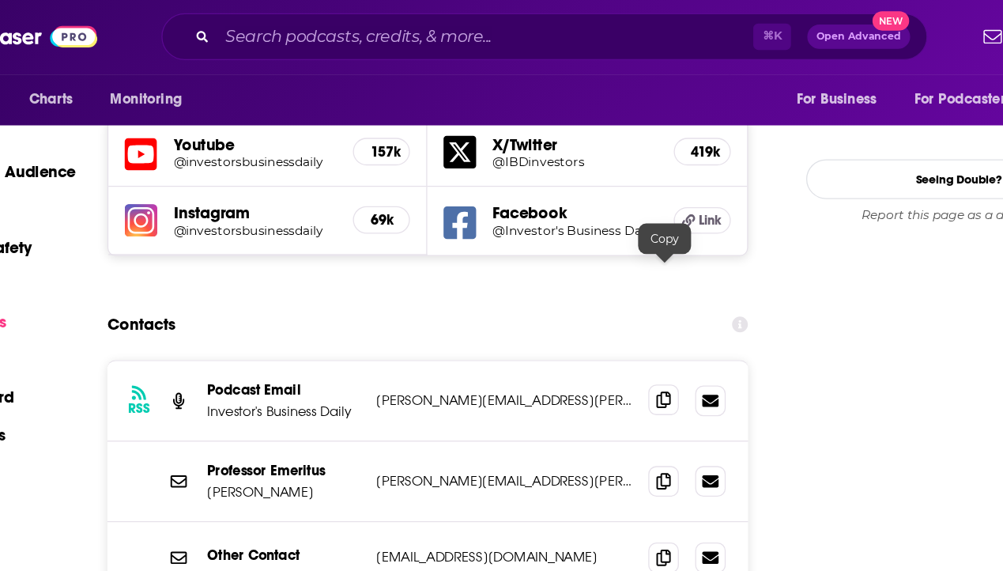
click at [614, 304] on icon at bounding box center [617, 310] width 11 height 13
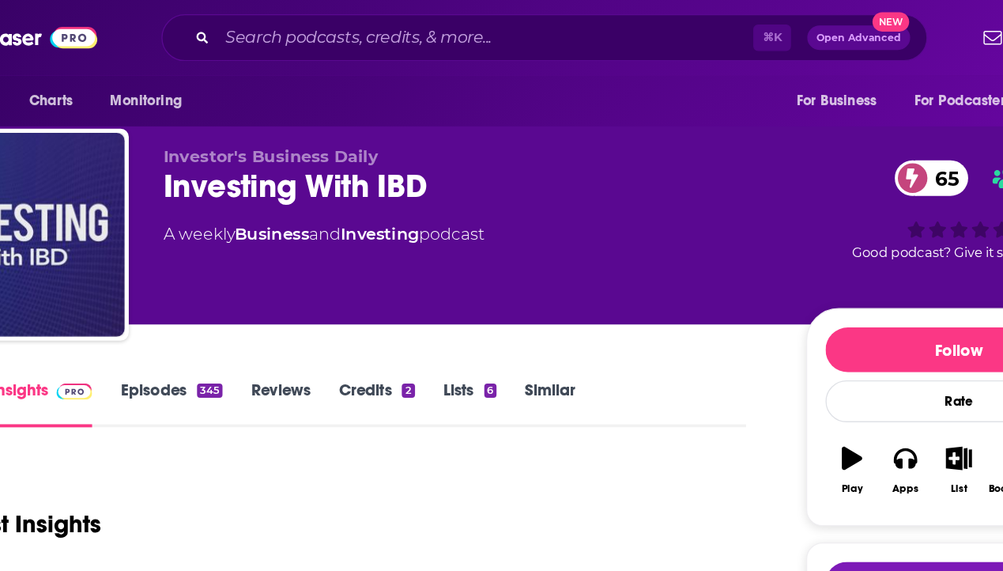
scroll to position [0, 0]
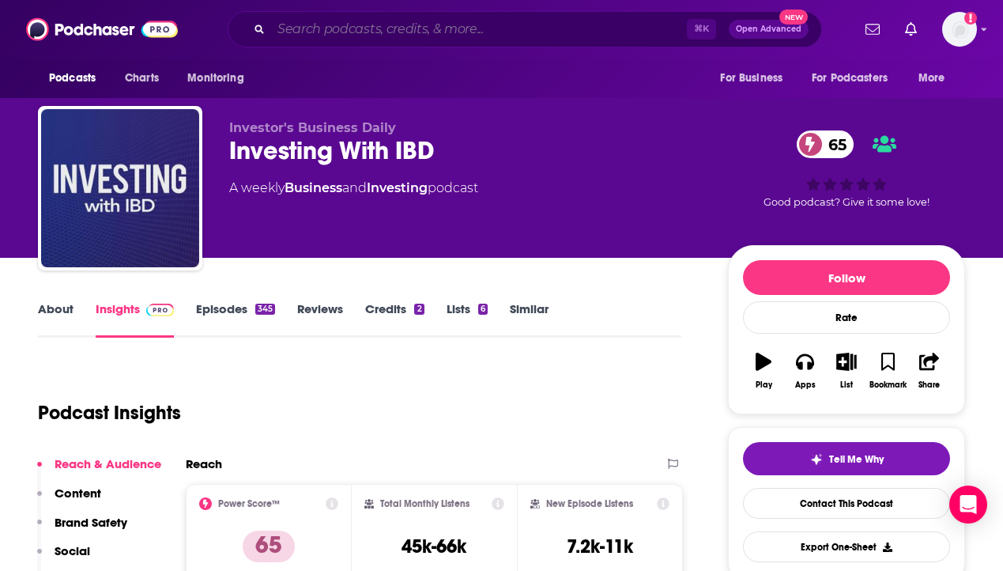
click at [362, 28] on input "Search podcasts, credits, & more..." at bounding box center [479, 29] width 416 height 25
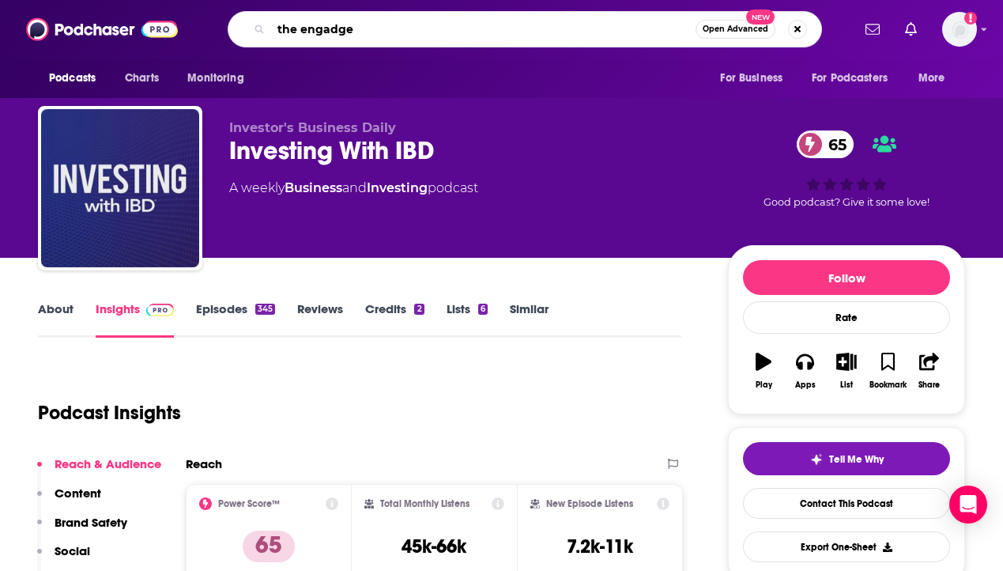
type input "the engadget"
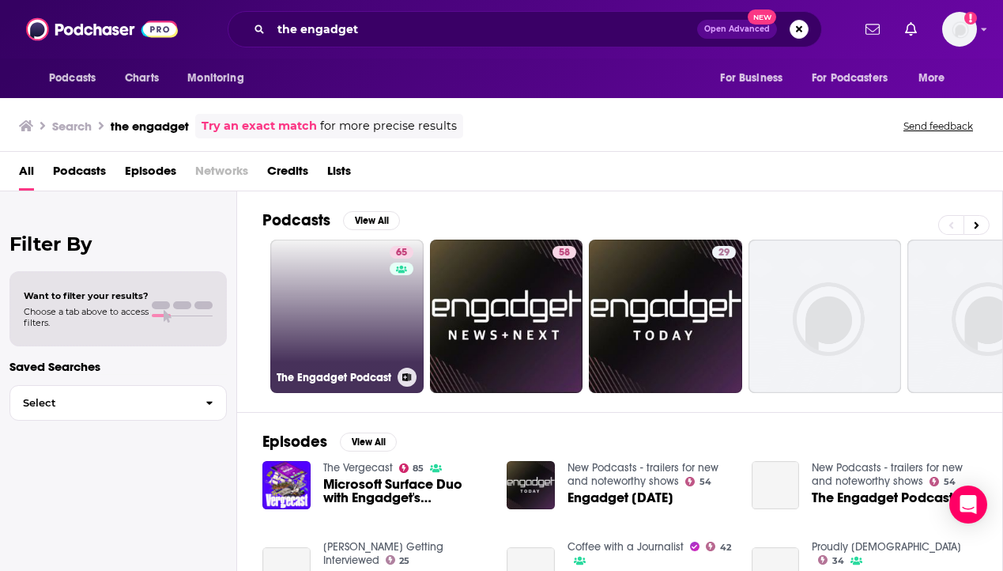
click at [353, 293] on link "65 The Engadget Podcast" at bounding box center [346, 316] width 153 height 153
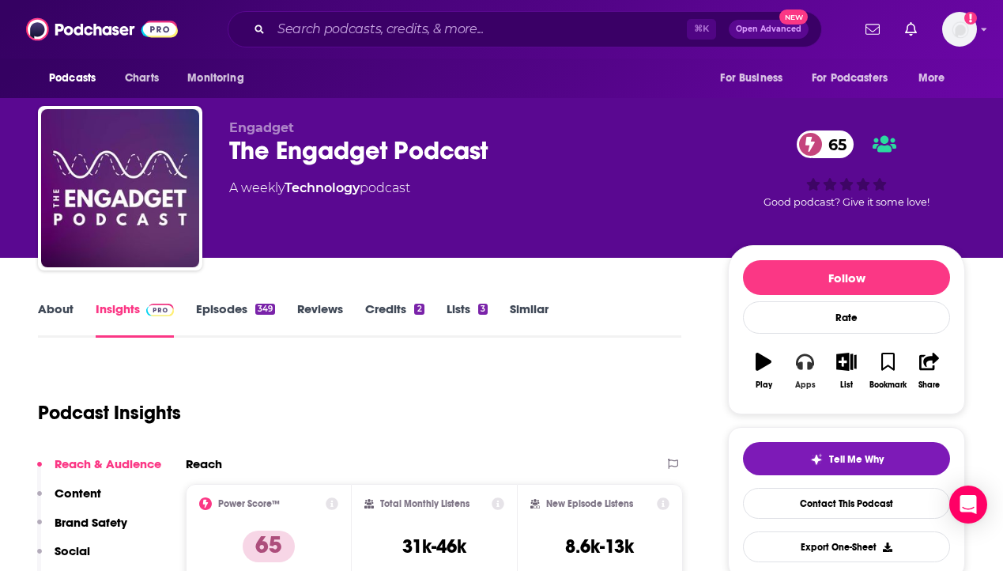
click at [803, 365] on icon "button" at bounding box center [804, 361] width 17 height 17
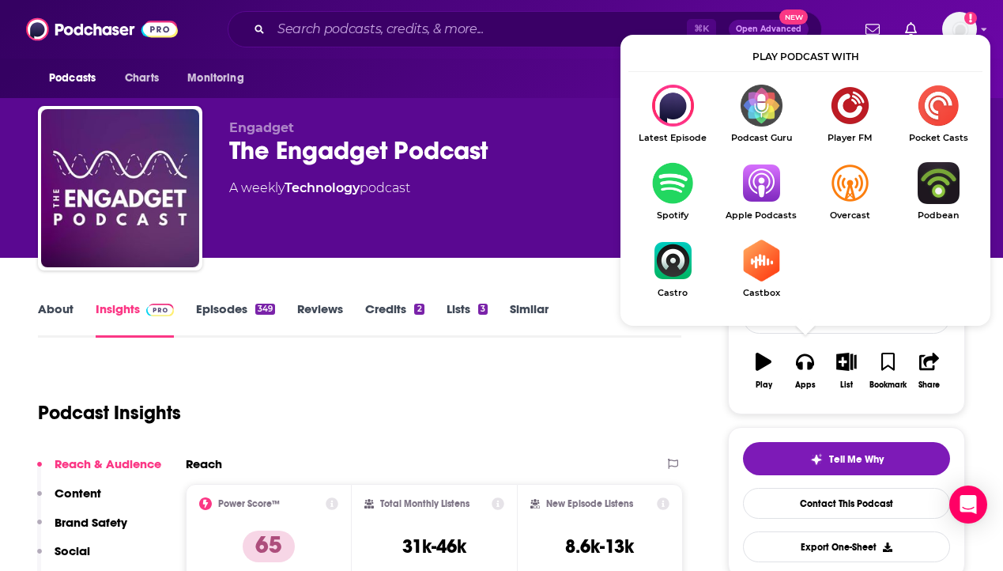
click at [758, 172] on img "Show Listen On dropdown" at bounding box center [761, 183] width 89 height 42
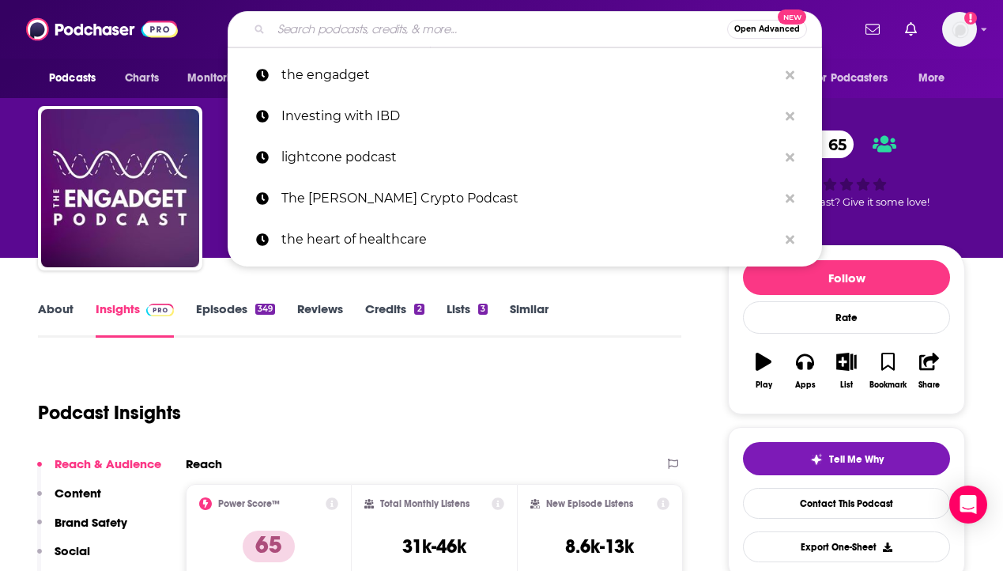
click at [419, 23] on input "Search podcasts, credits, & more..." at bounding box center [499, 29] width 456 height 25
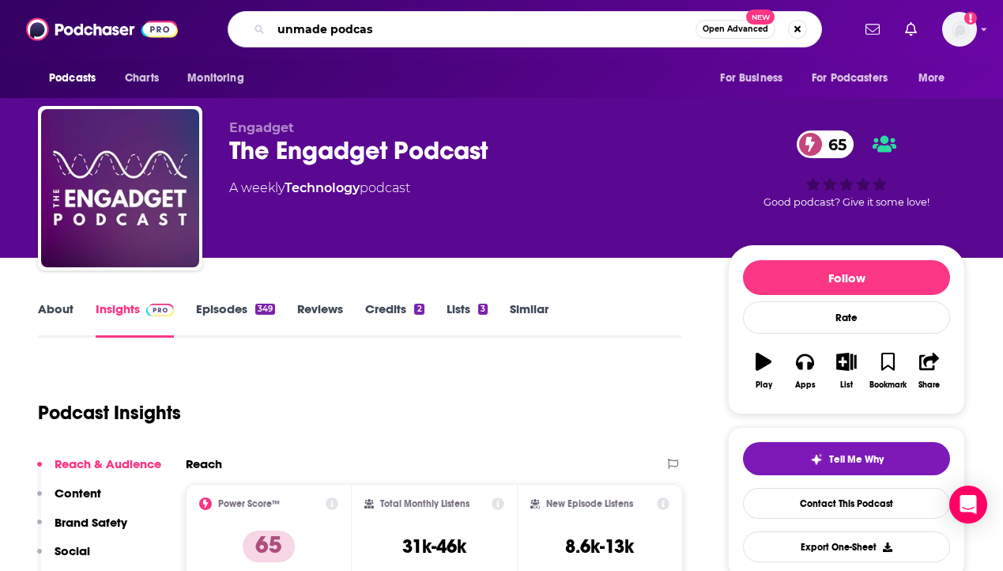
type input "unmade podcast"
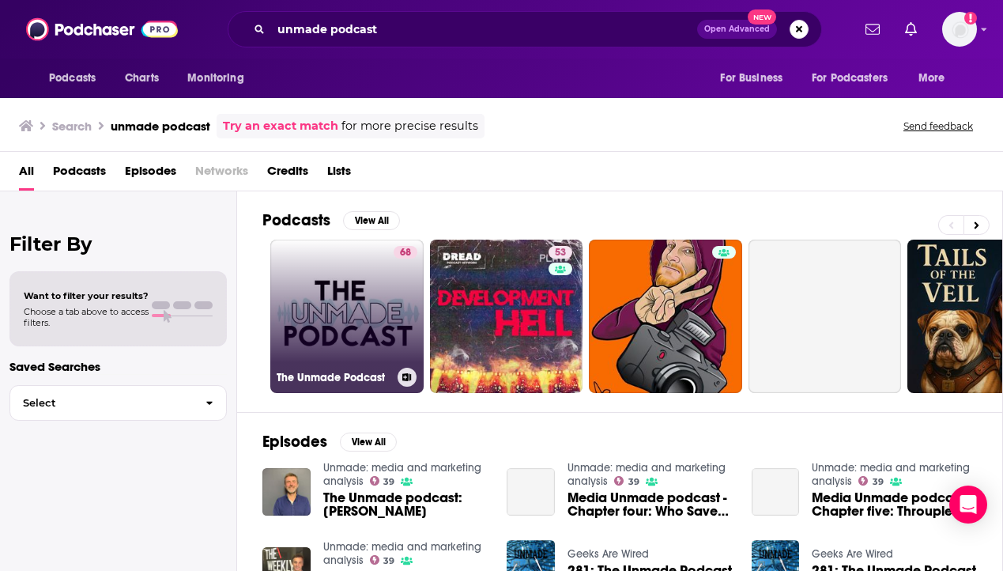
click at [325, 265] on link "68 The Unmade Podcast" at bounding box center [346, 316] width 153 height 153
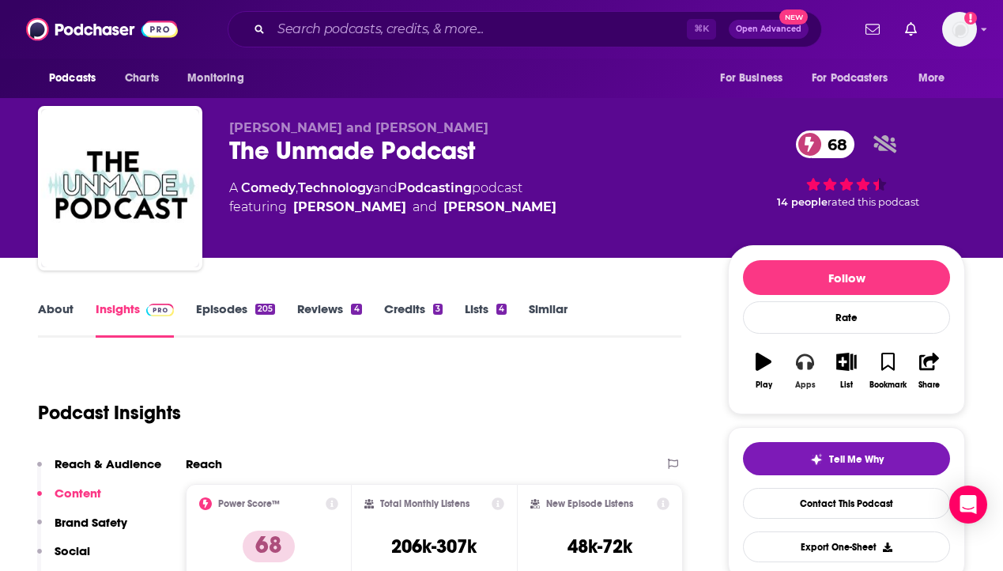
click at [811, 351] on button "Apps" at bounding box center [804, 370] width 41 height 57
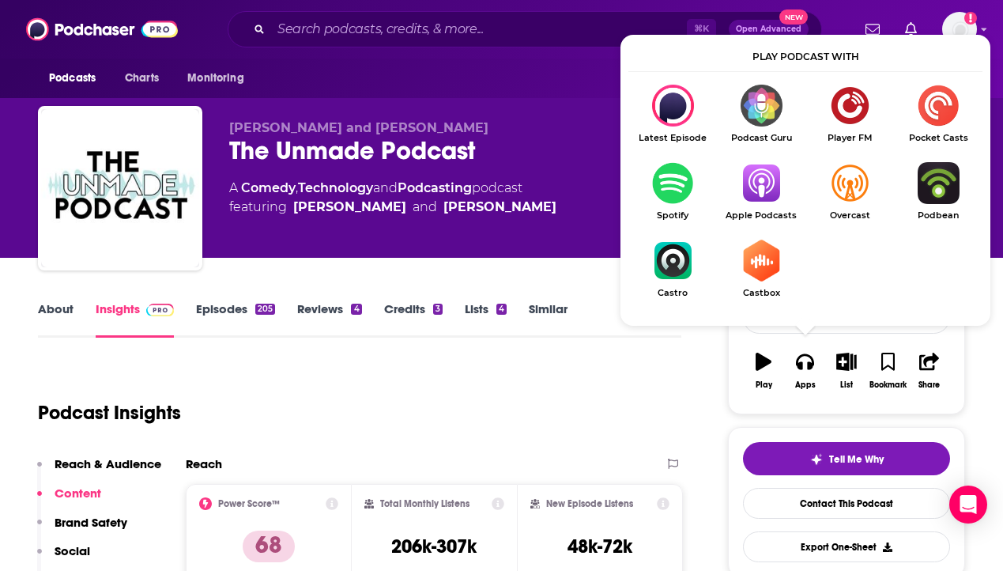
click at [771, 195] on img "Show Listen On dropdown" at bounding box center [761, 183] width 89 height 42
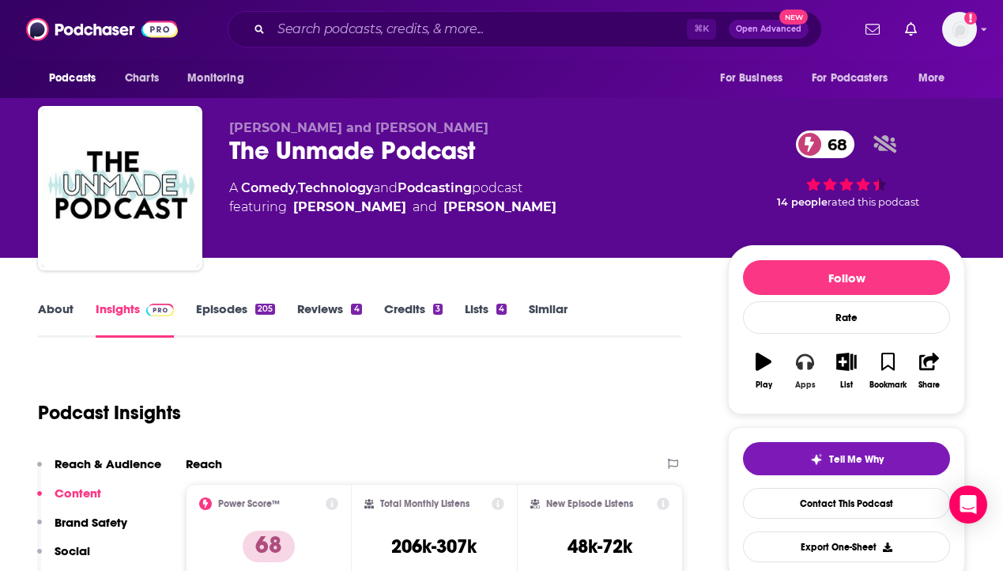
click at [803, 365] on icon "button" at bounding box center [804, 361] width 17 height 17
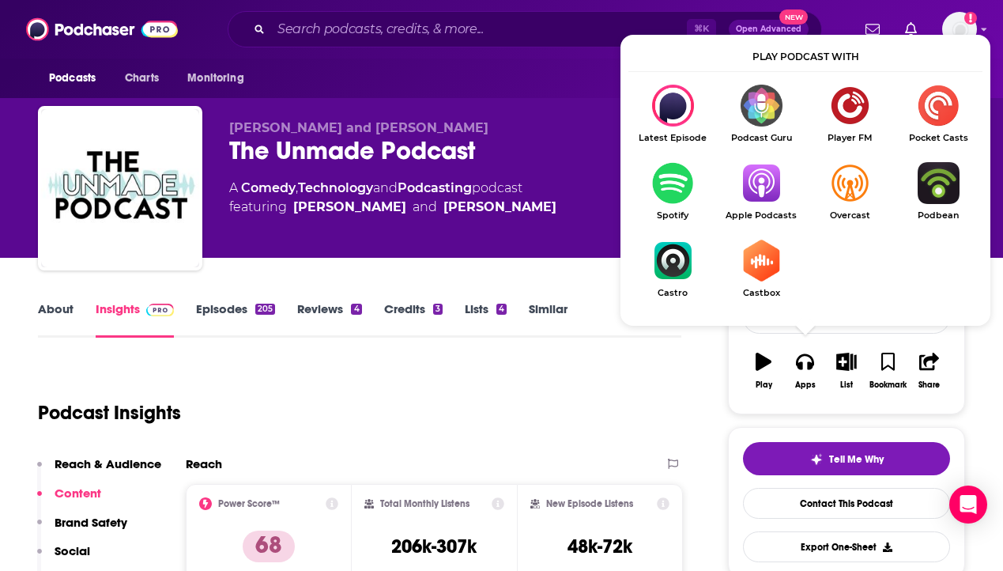
click at [744, 160] on ul "Latest Episode Podcast Guru Player FM Pocket Casts Spotify Apple Podcasts Overc…" at bounding box center [806, 201] width 354 height 233
click at [761, 206] on link "Apple Podcasts" at bounding box center [761, 191] width 89 height 59
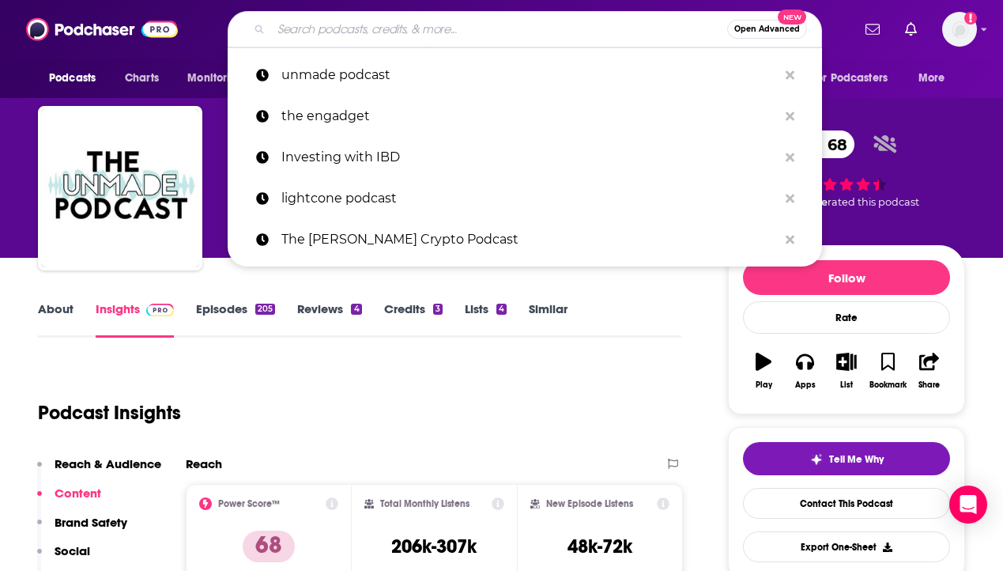
click at [364, 20] on input "Search podcasts, credits, & more..." at bounding box center [499, 29] width 456 height 25
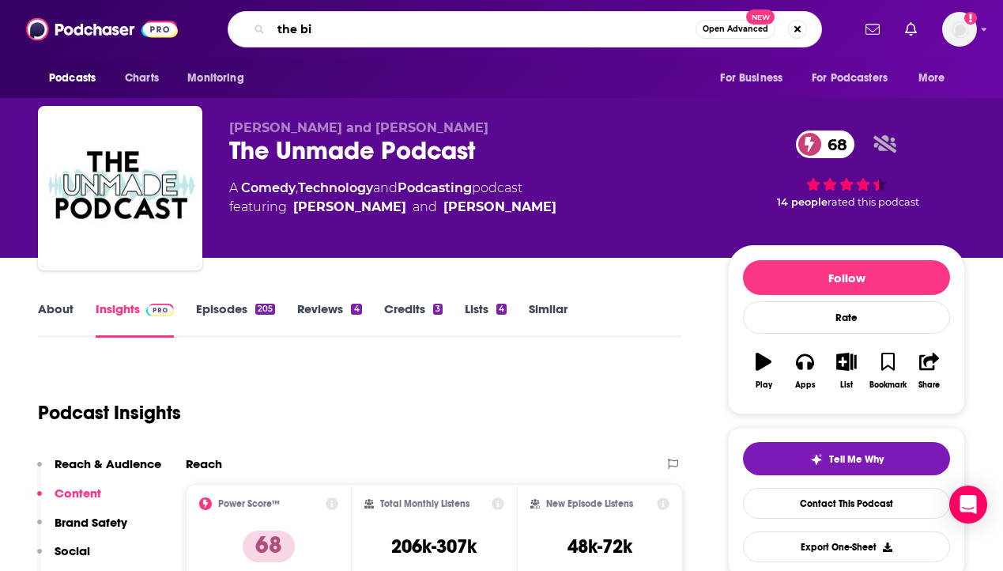
type input "the bid"
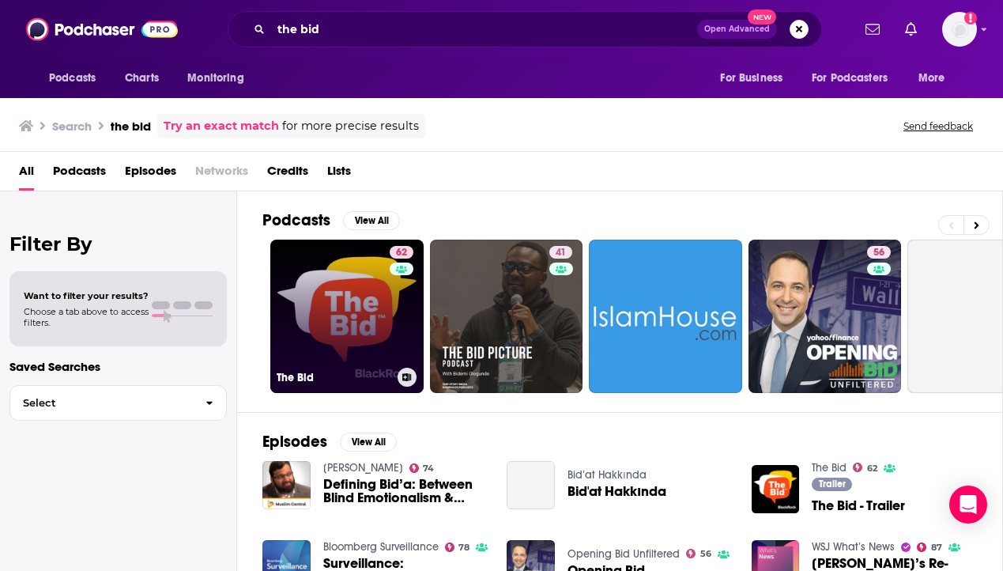
click at [352, 245] on link "62 The Bid" at bounding box center [346, 316] width 153 height 153
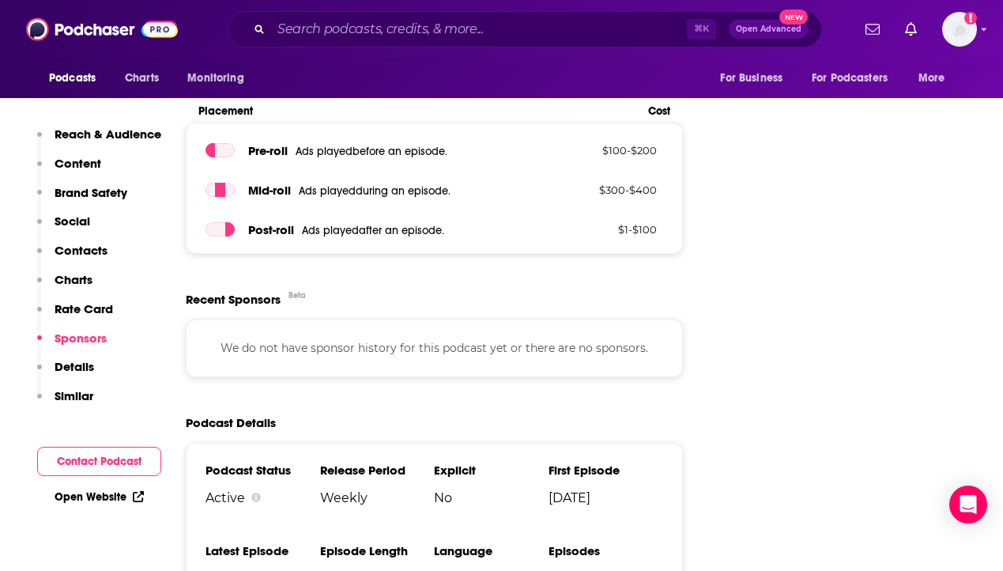
scroll to position [2815, 0]
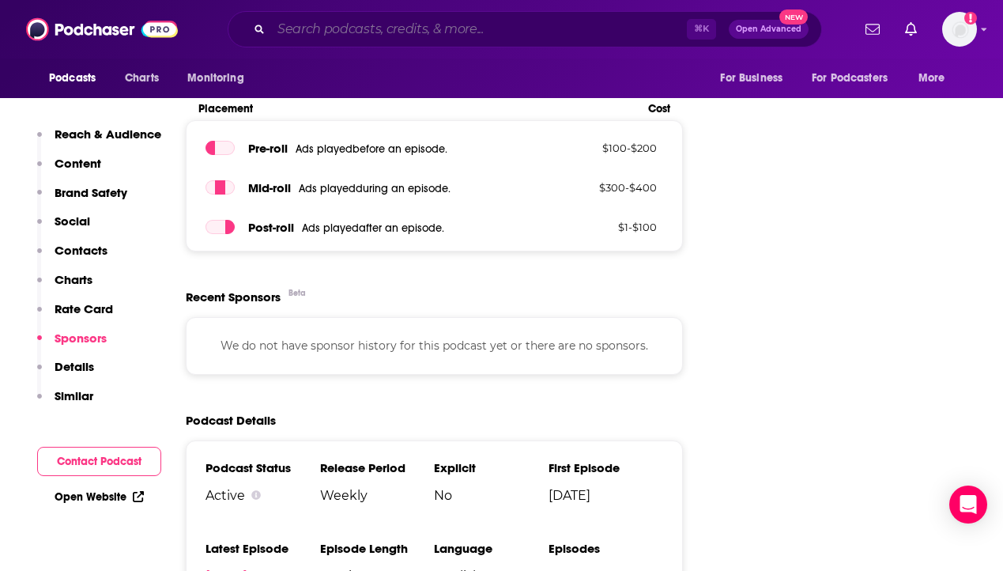
click at [346, 34] on input "Search podcasts, credits, & more..." at bounding box center [479, 29] width 416 height 25
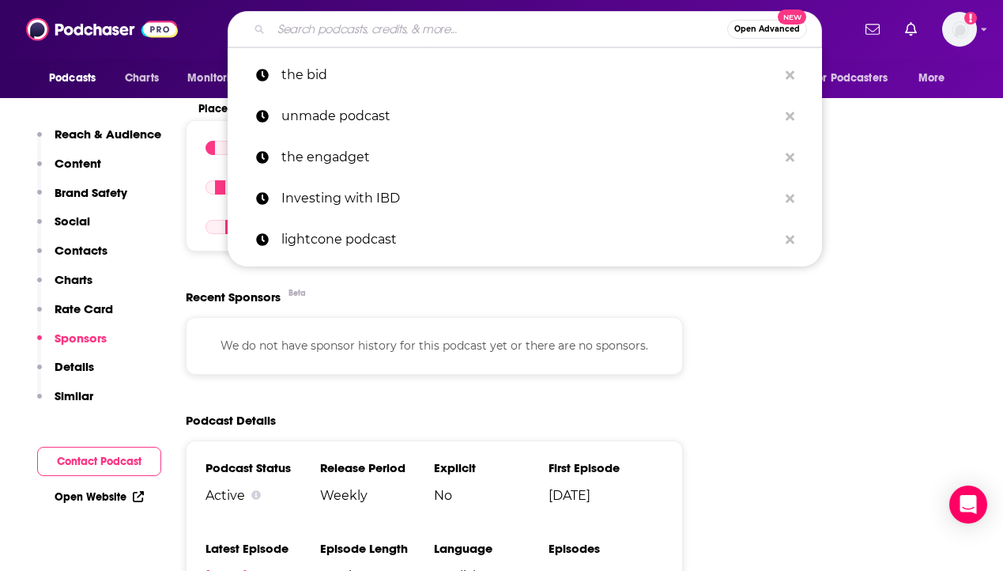
paste input "The World Crypto Network Podcast"
type input "The World Crypto Network Podcast"
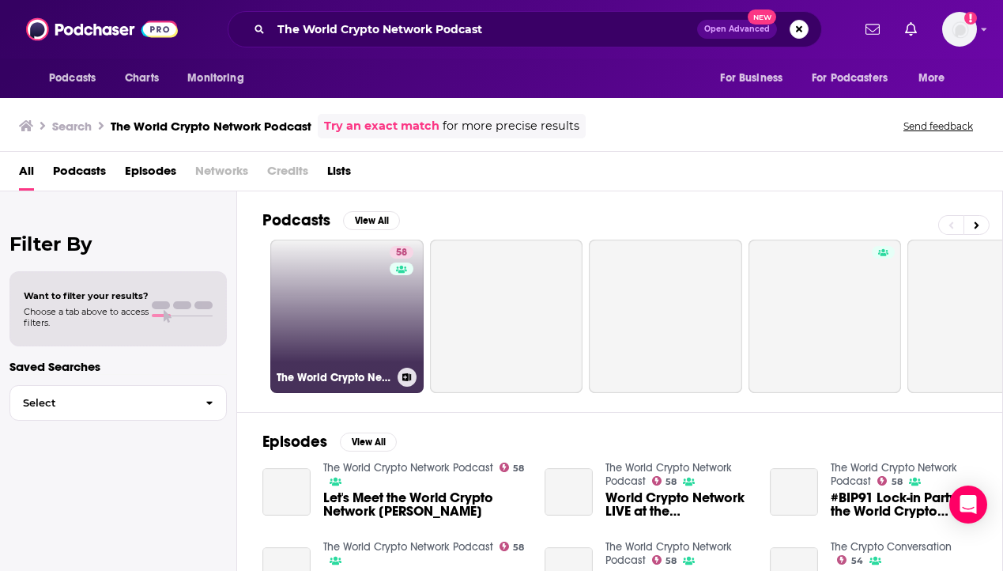
click at [343, 317] on link "58 The World Crypto Network Podcast" at bounding box center [346, 316] width 153 height 153
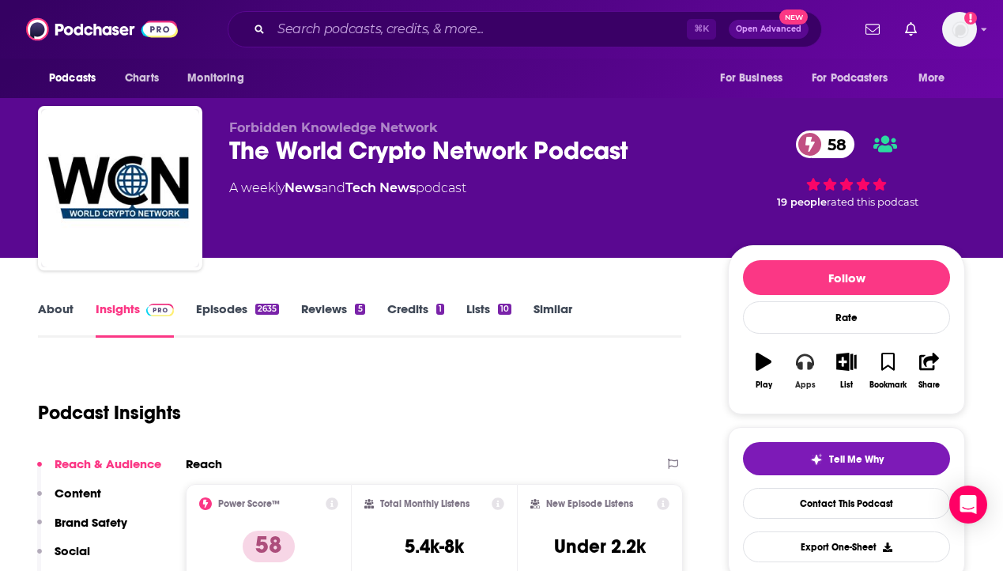
click at [804, 371] on button "Apps" at bounding box center [804, 370] width 41 height 57
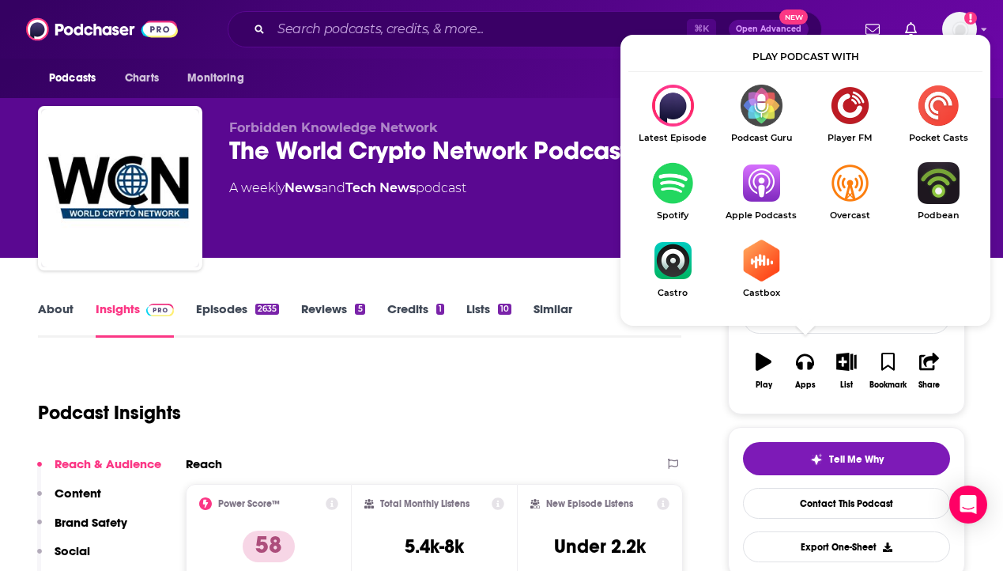
click at [758, 191] on img "Show Listen On dropdown" at bounding box center [761, 183] width 89 height 42
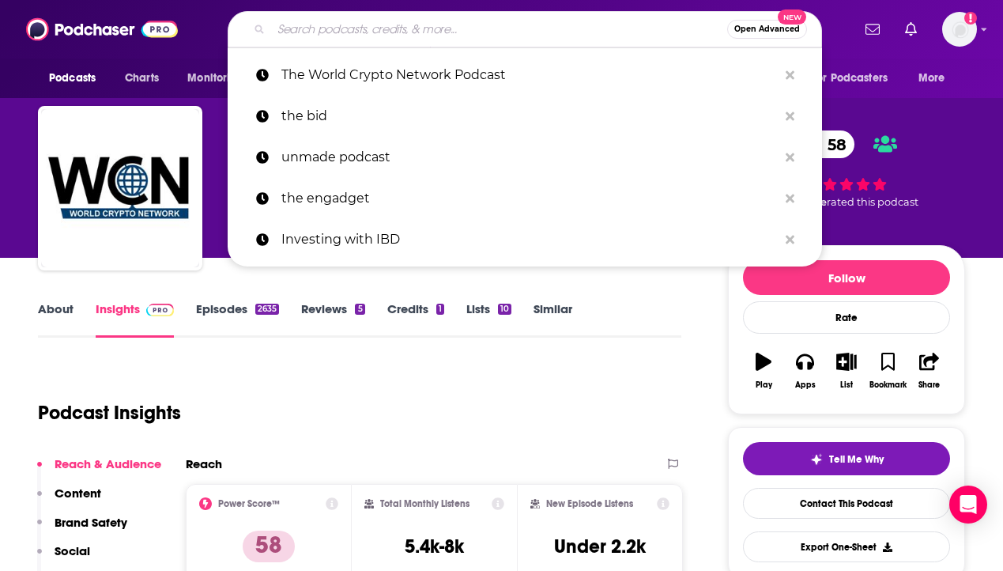
click at [361, 35] on input "Search podcasts, credits, & more..." at bounding box center [499, 29] width 456 height 25
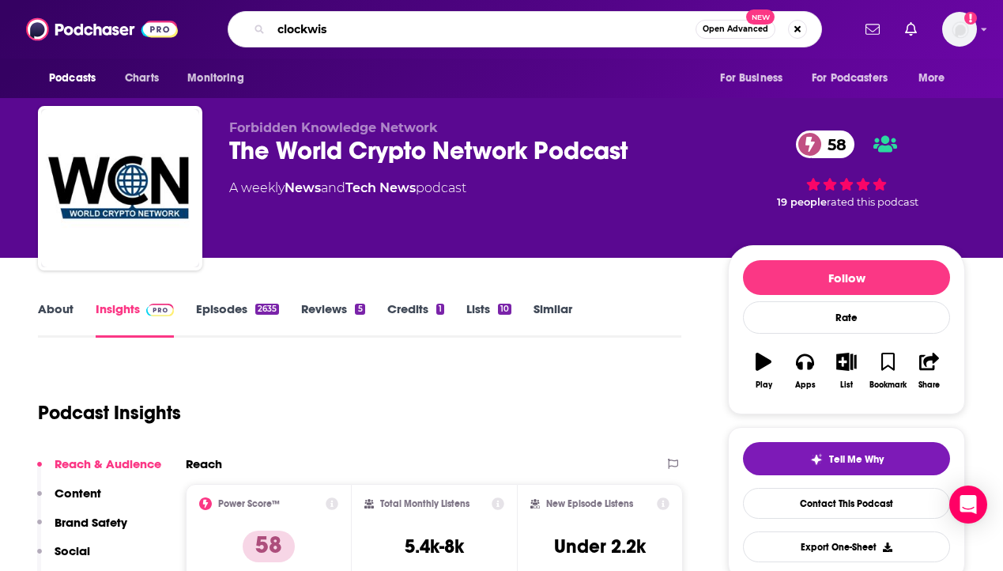
type input "clockwise"
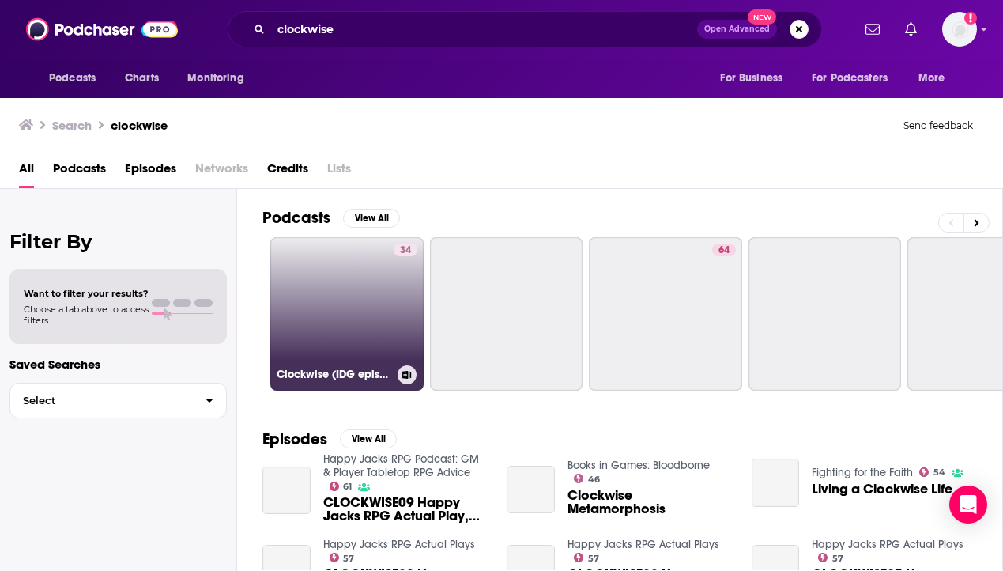
click at [331, 289] on link "34 Clockwise (IDG episodes only)" at bounding box center [346, 313] width 153 height 153
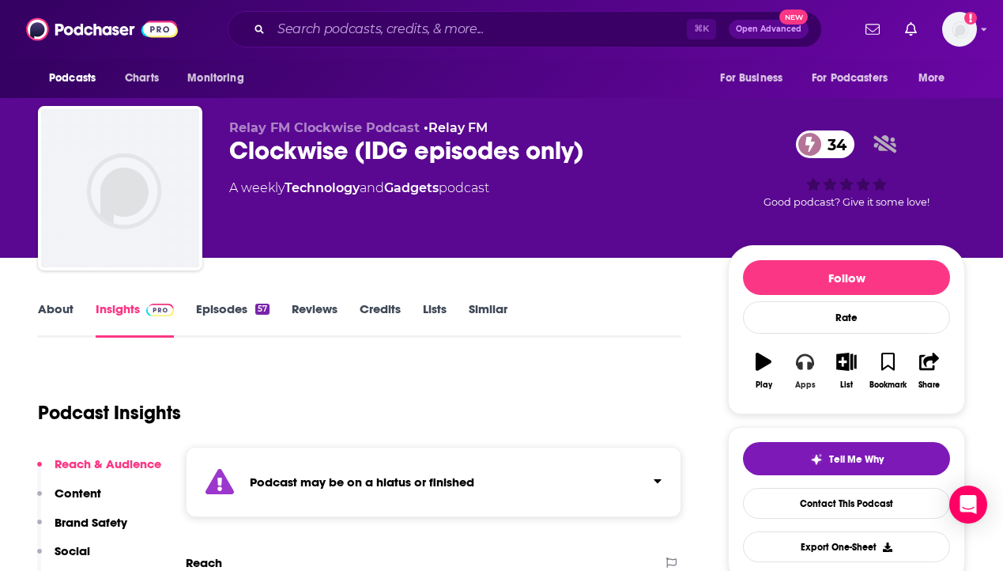
click at [805, 368] on icon "button" at bounding box center [804, 361] width 17 height 17
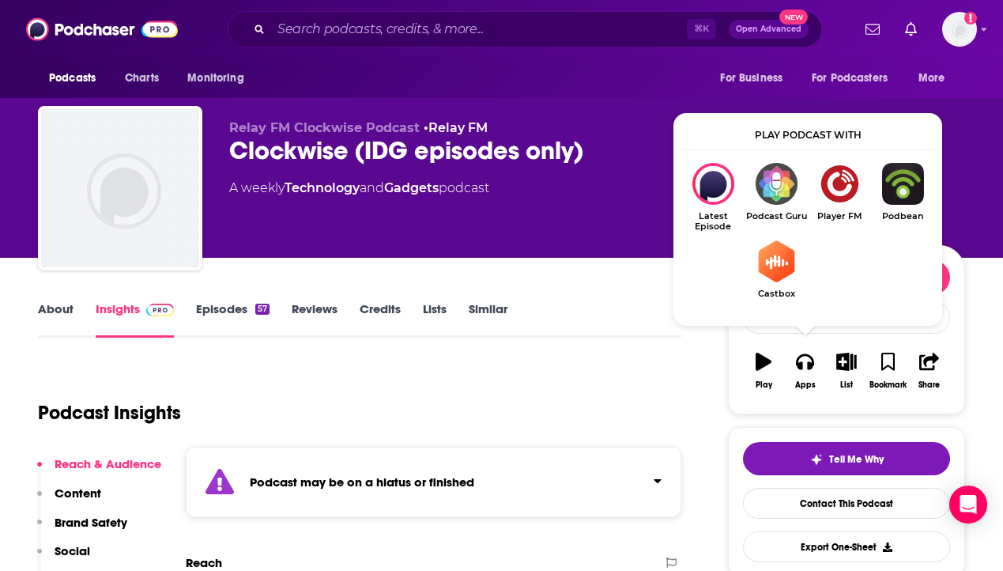
click at [495, 204] on div "Relay FM Clockwise Podcast • Relay FM Clockwise (IDG episodes only) 34 A weekly…" at bounding box center [466, 183] width 474 height 127
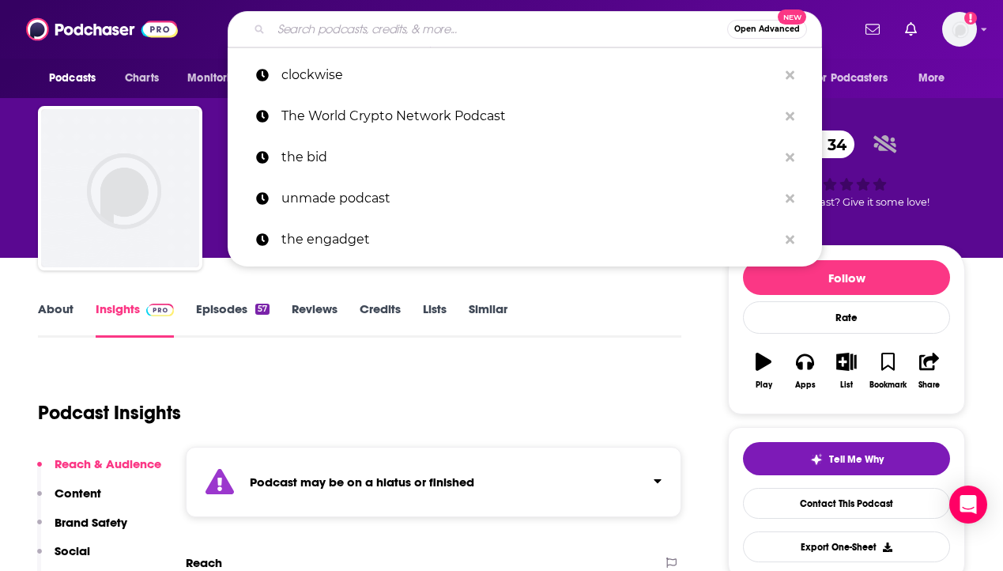
click at [474, 21] on input "Search podcasts, credits, & more..." at bounding box center [499, 29] width 456 height 25
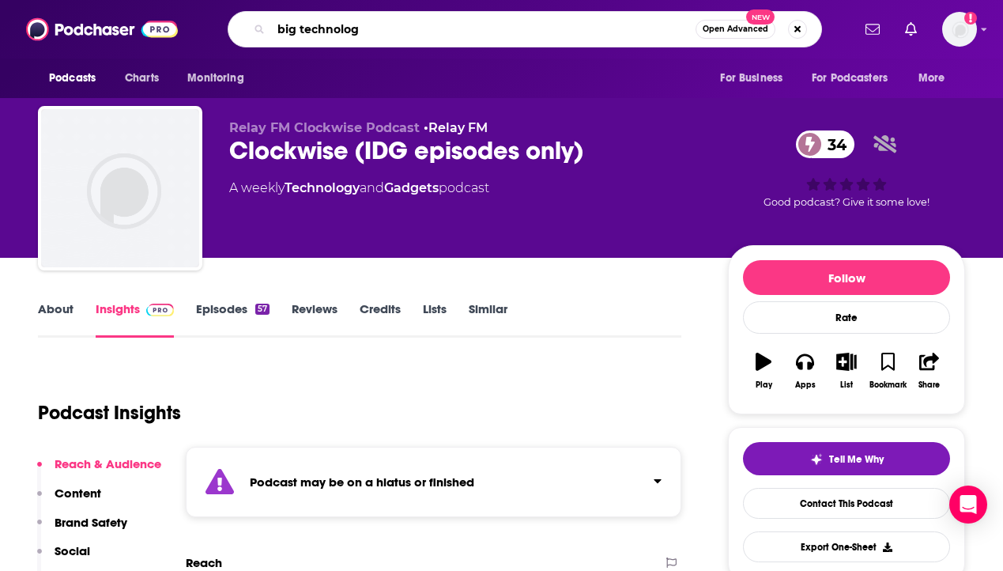
type input "big technology"
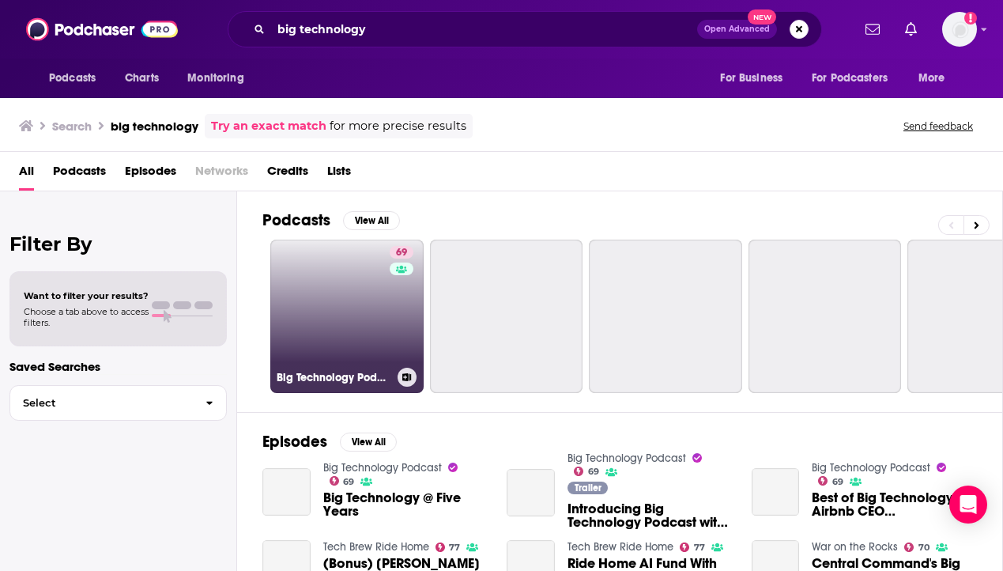
click at [346, 290] on link "69 Big Technology Podcast" at bounding box center [346, 316] width 153 height 153
